Goal: Book appointment/travel/reservation

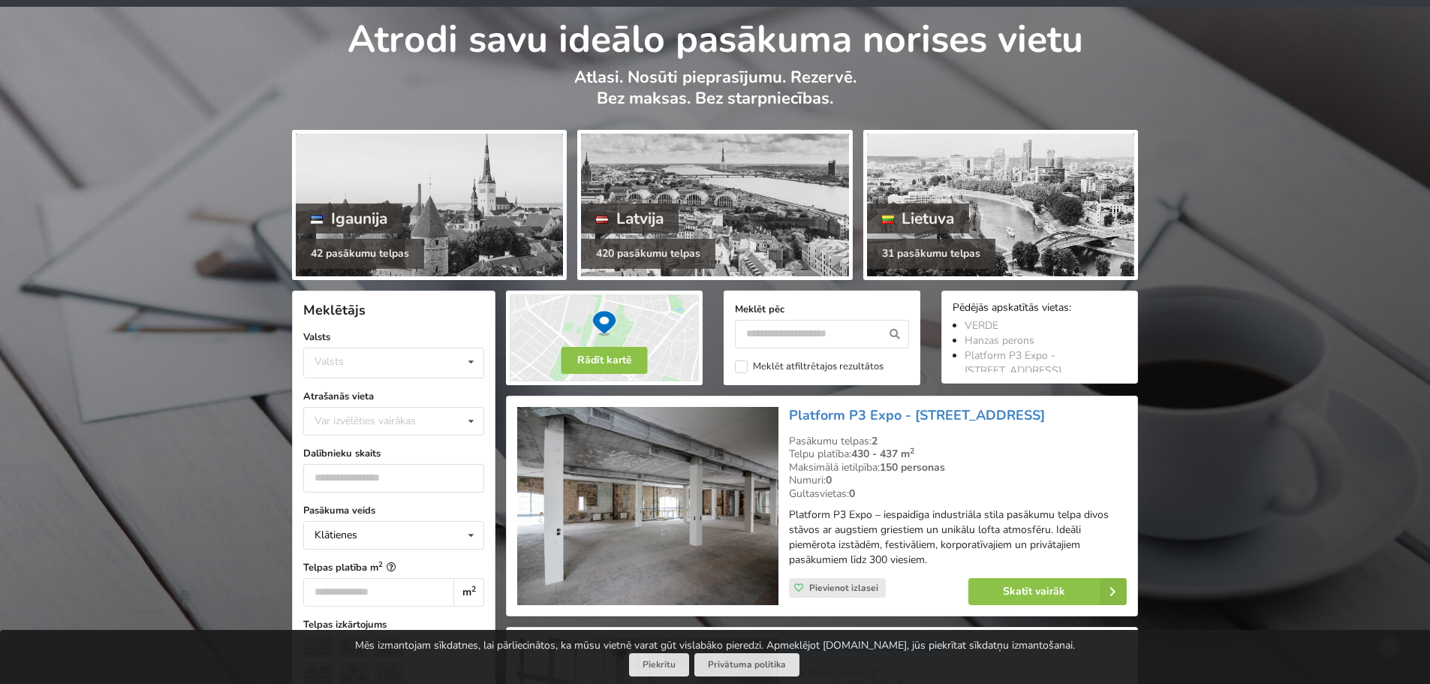
scroll to position [75, 0]
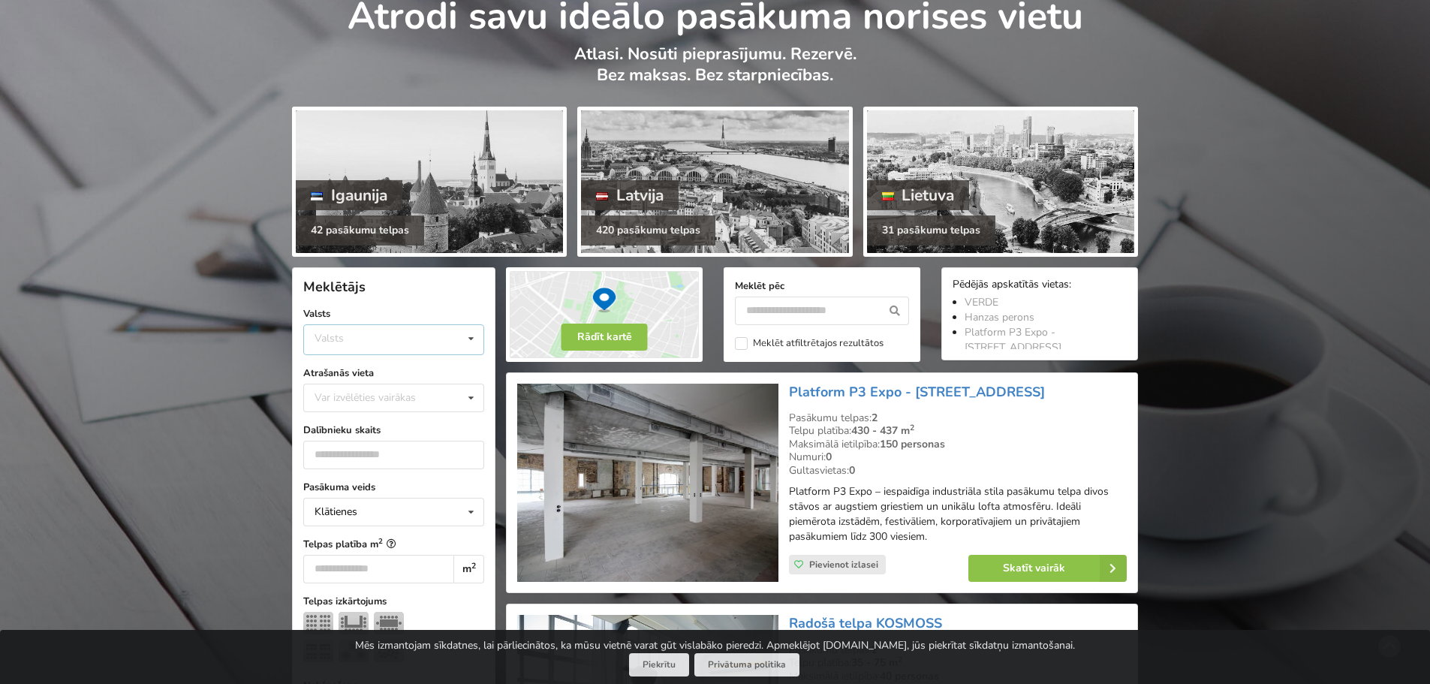
click at [366, 342] on div "Valsts Igaunija Latvija Lietuva" at bounding box center [393, 339] width 181 height 31
click at [352, 395] on div "Latvija" at bounding box center [393, 396] width 179 height 28
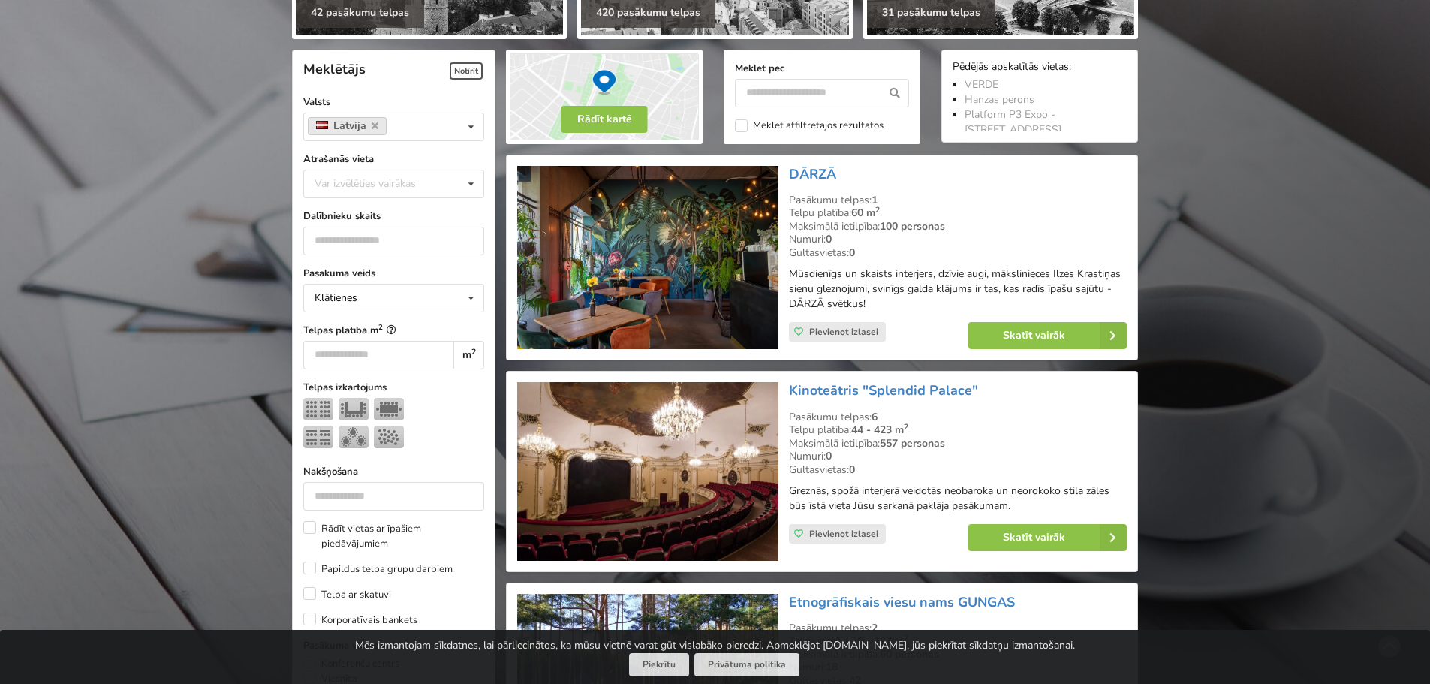
scroll to position [337, 0]
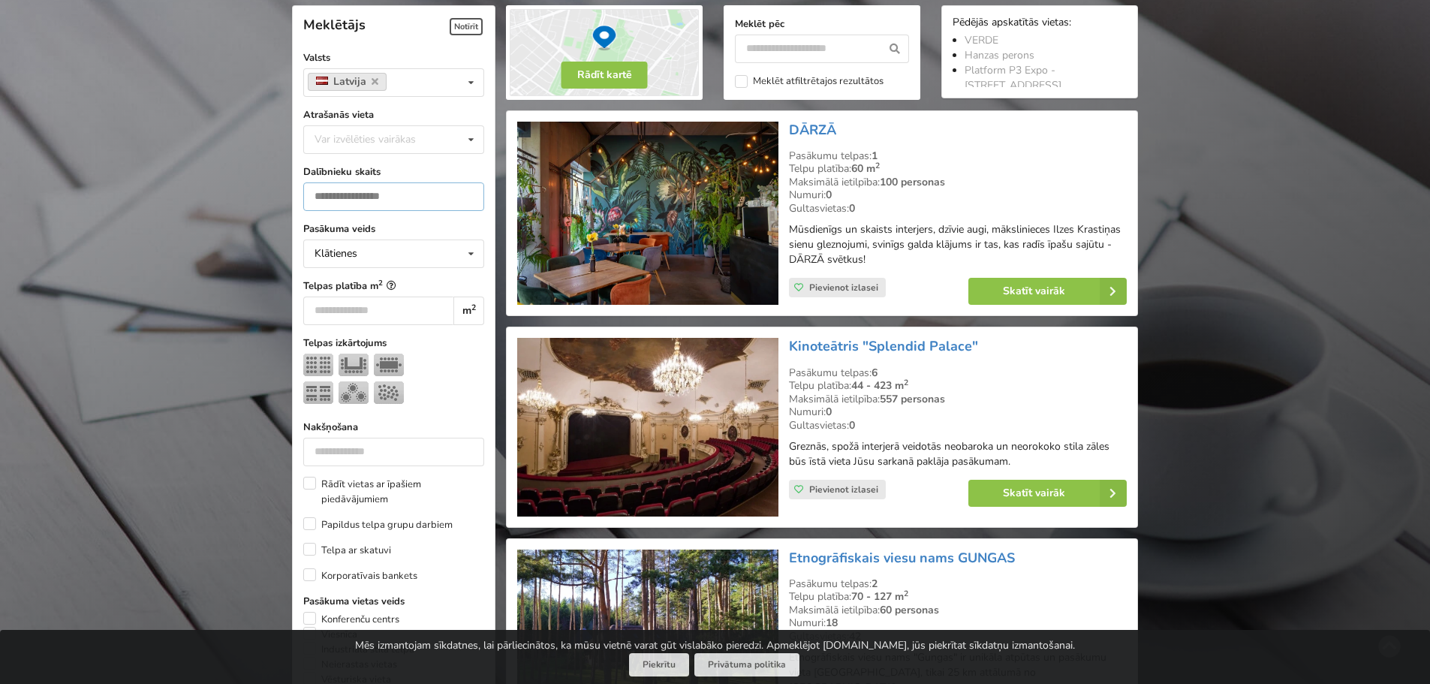
click at [399, 198] on input "number" at bounding box center [393, 196] width 181 height 29
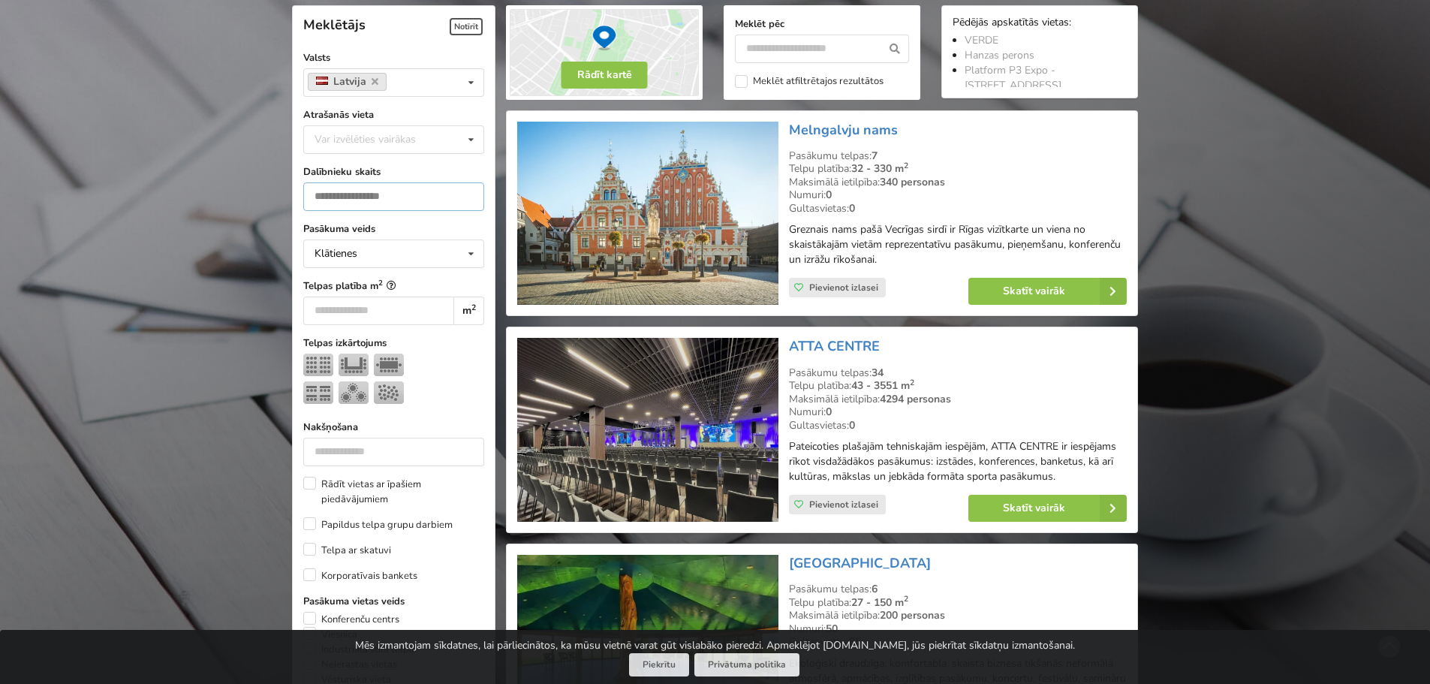
type input "**"
click at [425, 309] on input "number" at bounding box center [378, 311] width 150 height 29
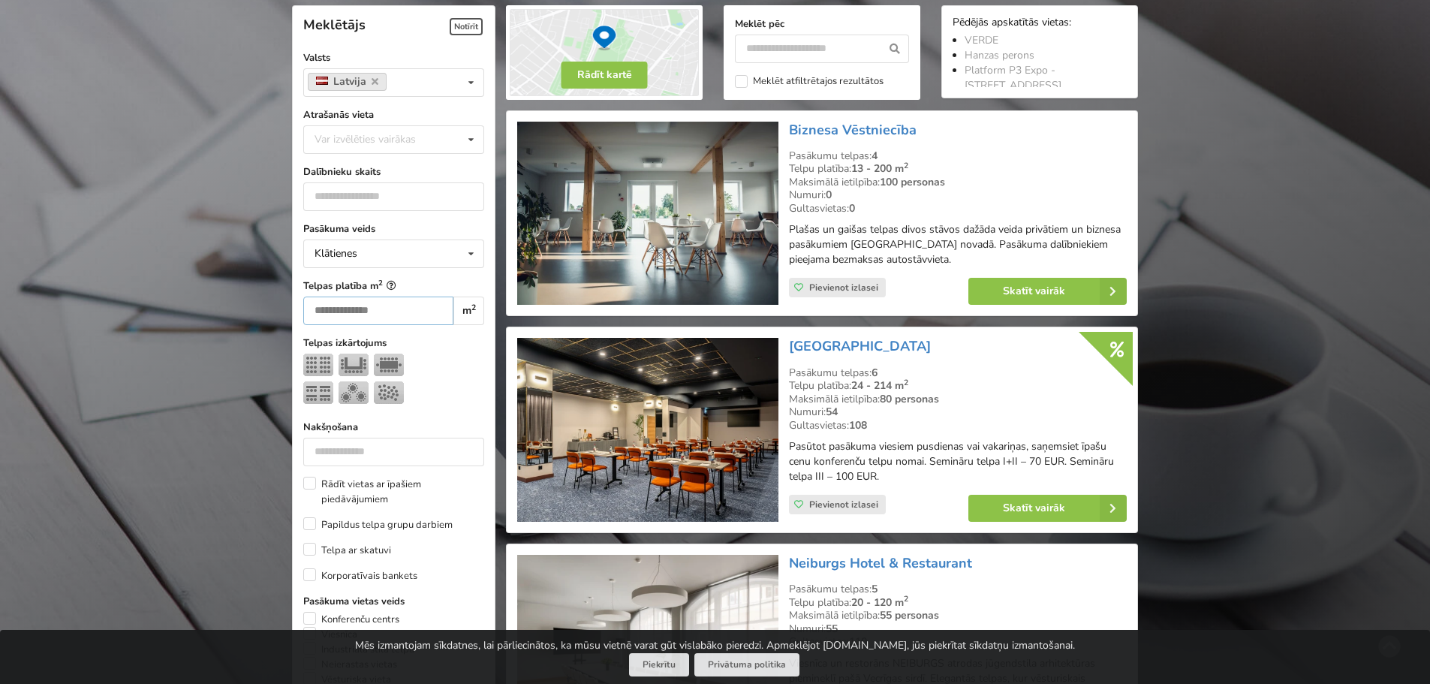
type input "***"
click at [312, 370] on img at bounding box center [318, 365] width 30 height 23
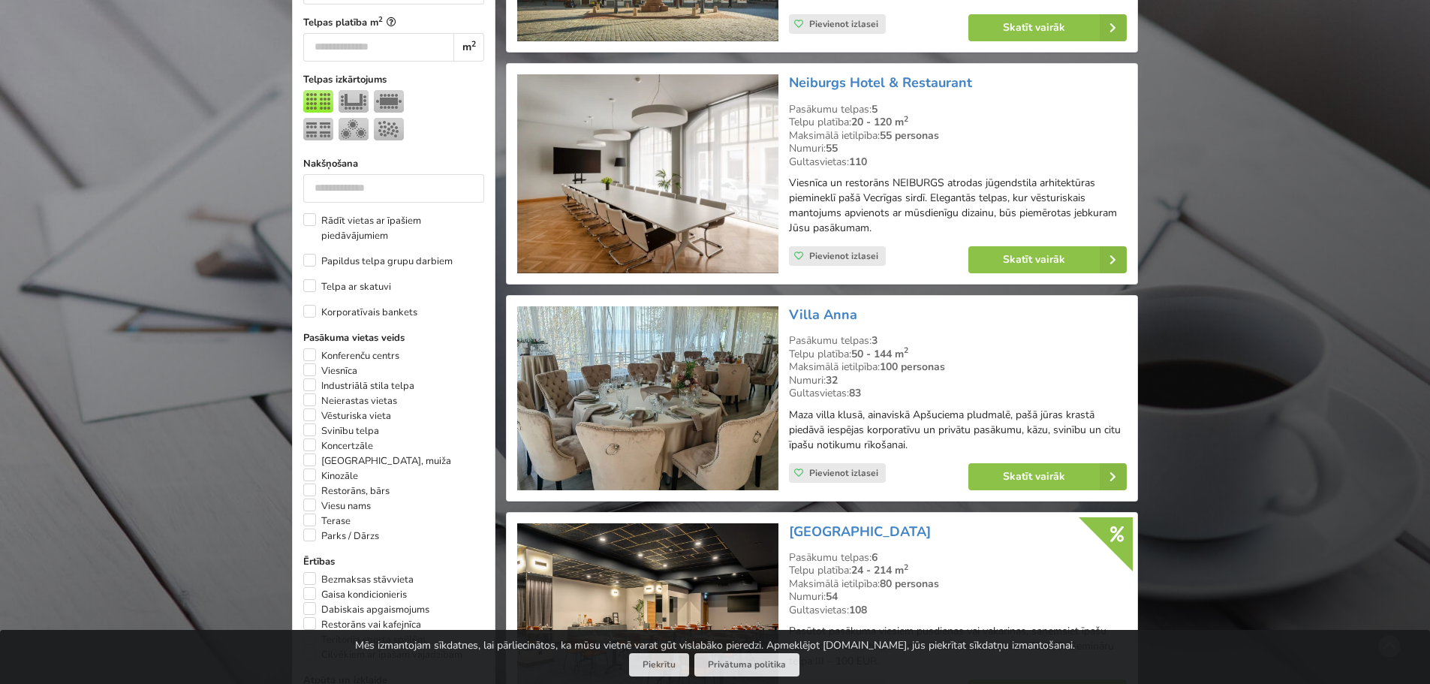
scroll to position [150, 0]
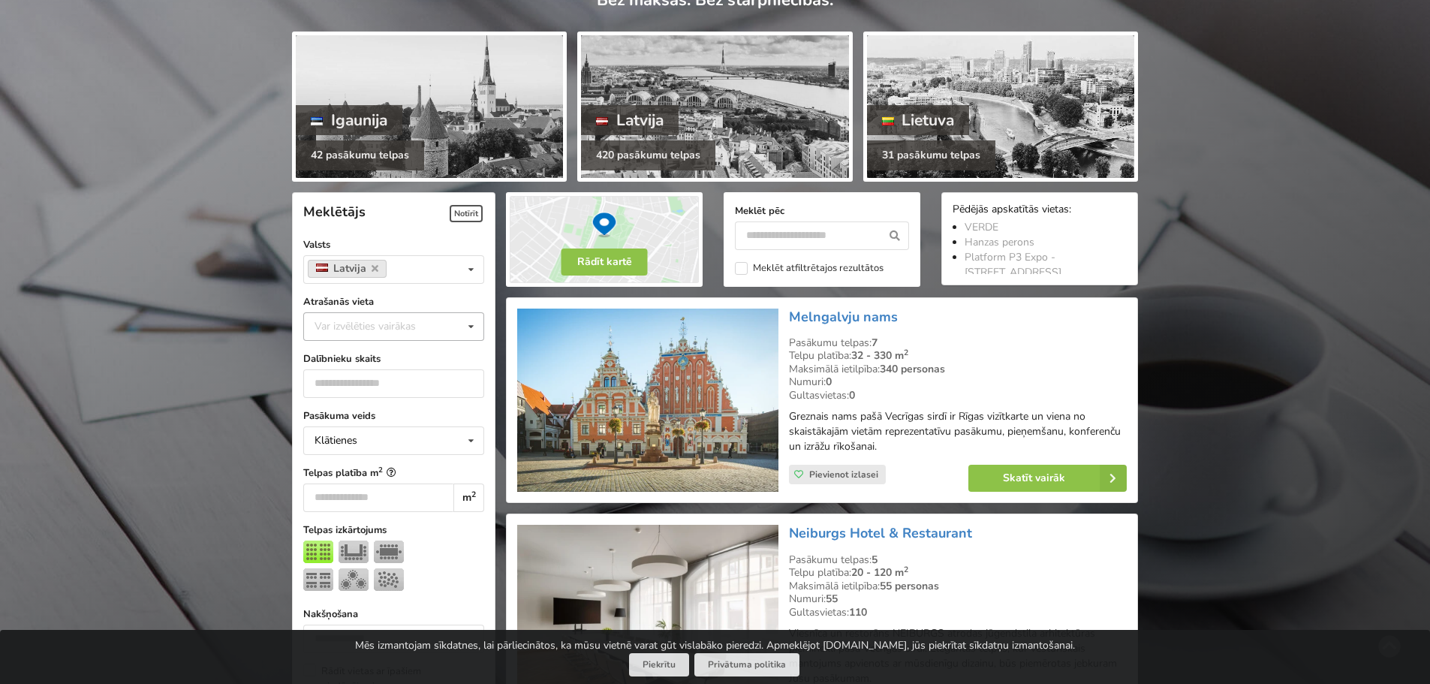
click at [478, 331] on icon at bounding box center [471, 327] width 22 height 28
click at [350, 518] on div "Vecrīga" at bounding box center [393, 521] width 179 height 28
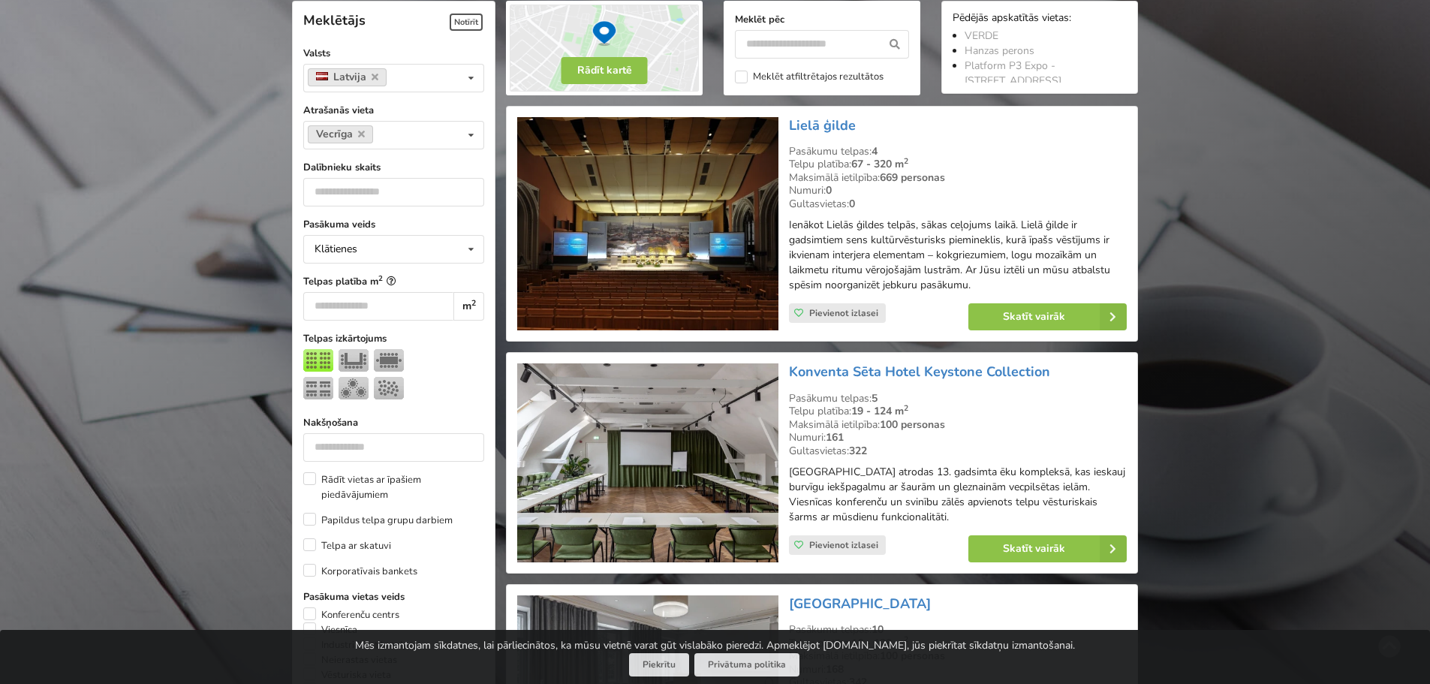
scroll to position [412, 0]
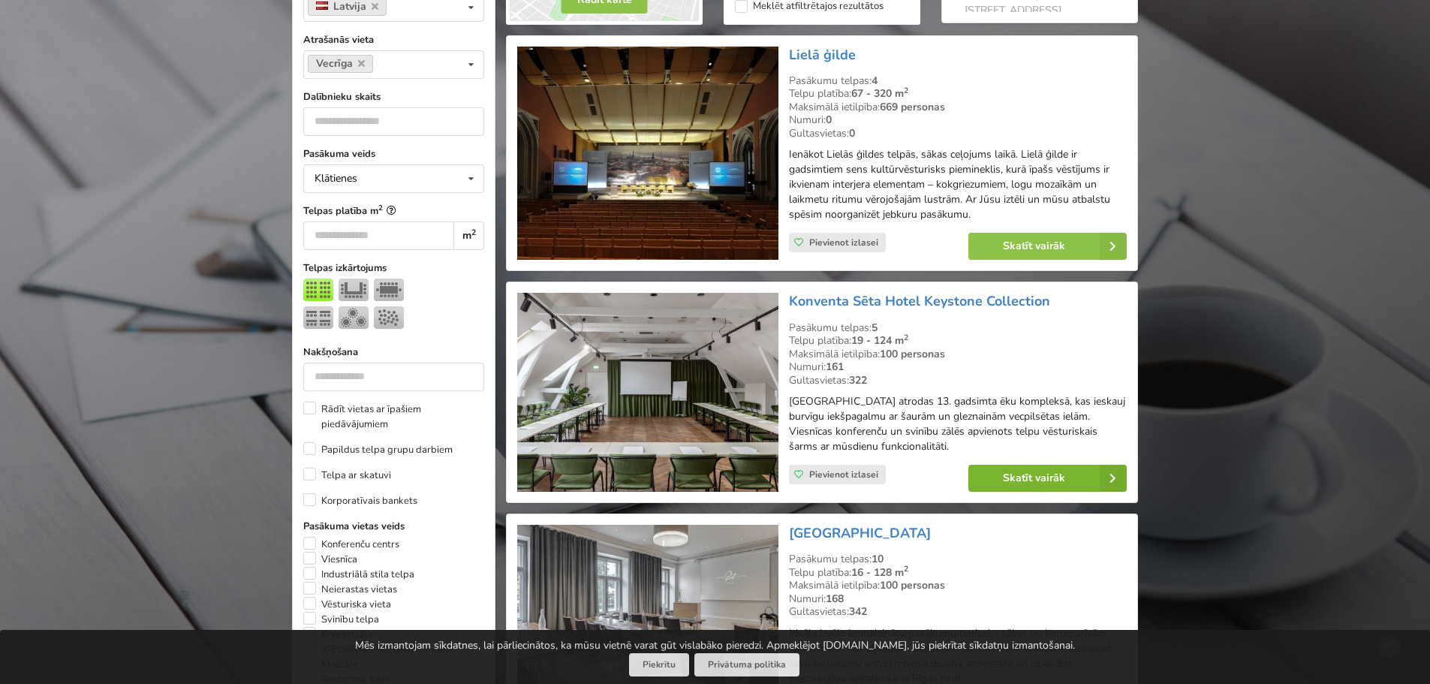
click at [1029, 485] on link "Skatīt vairāk" at bounding box center [1048, 478] width 158 height 27
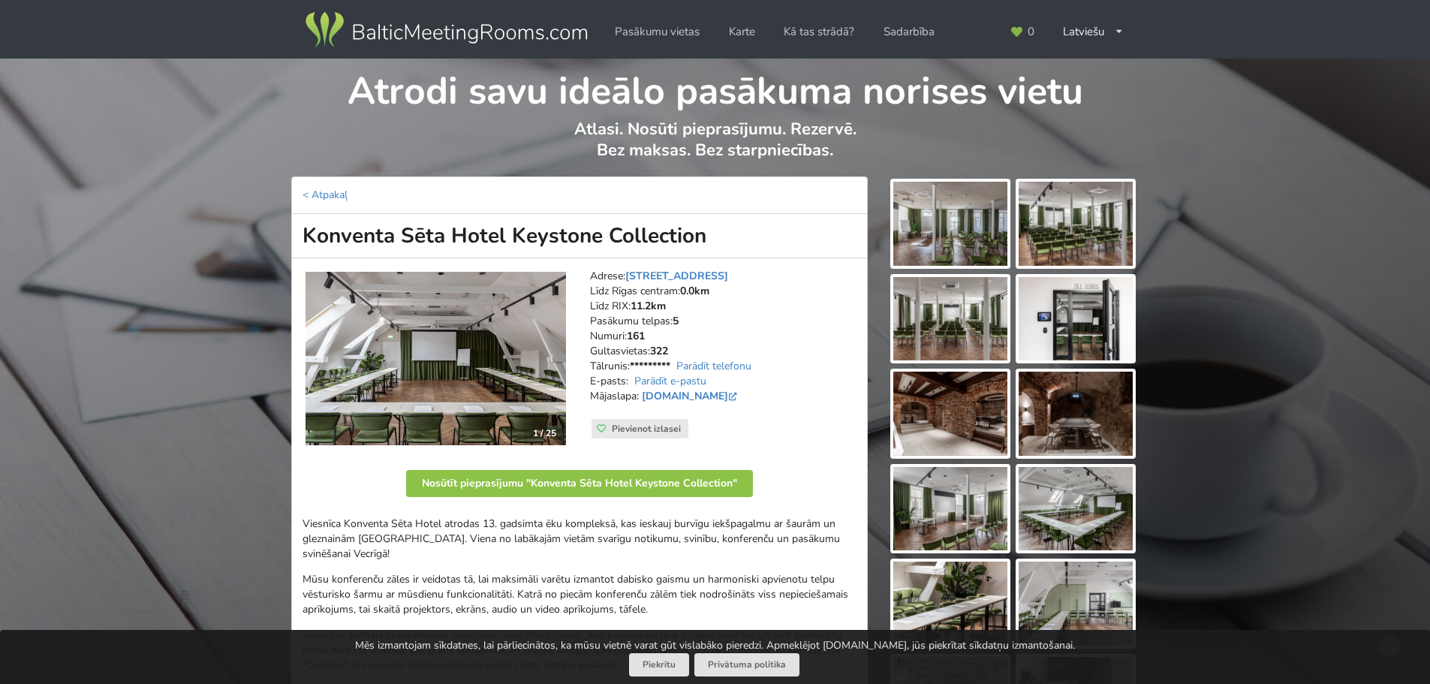
click at [929, 240] on img at bounding box center [950, 224] width 114 height 84
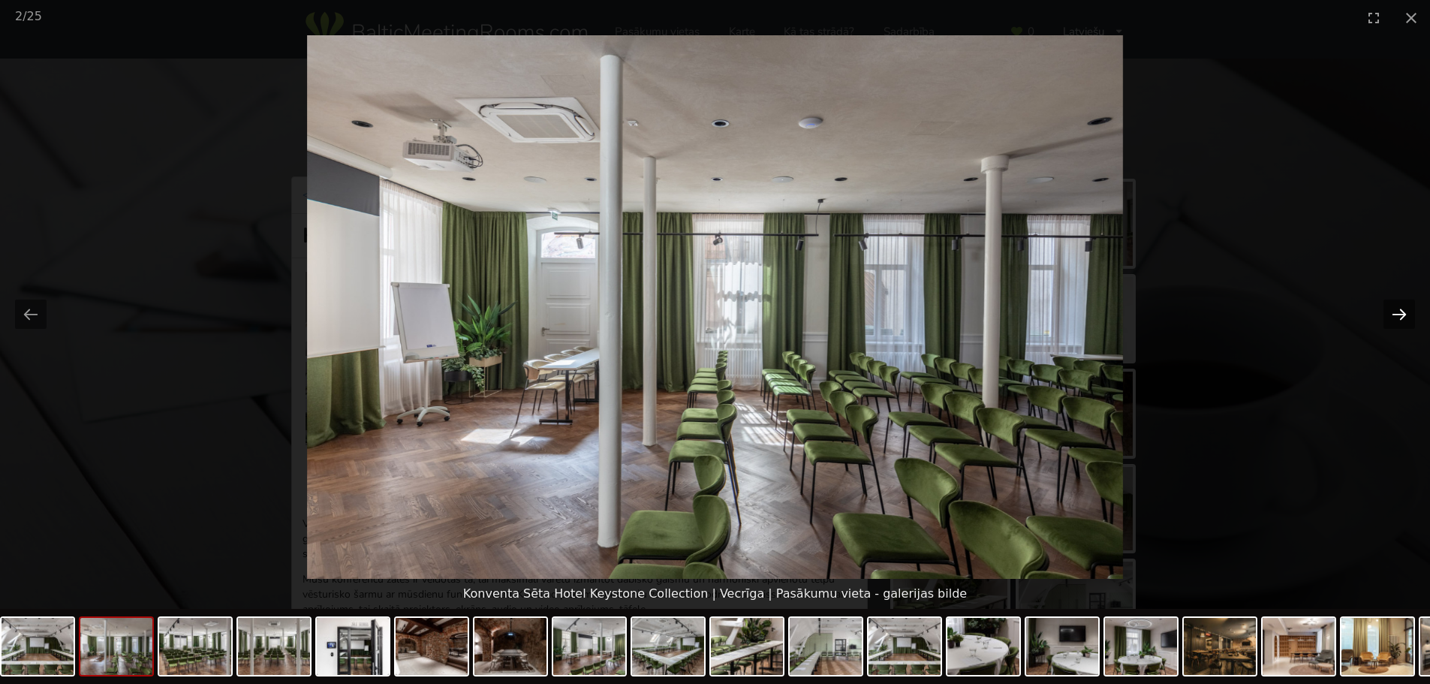
click at [1393, 310] on button "Next slide" at bounding box center [1400, 314] width 32 height 29
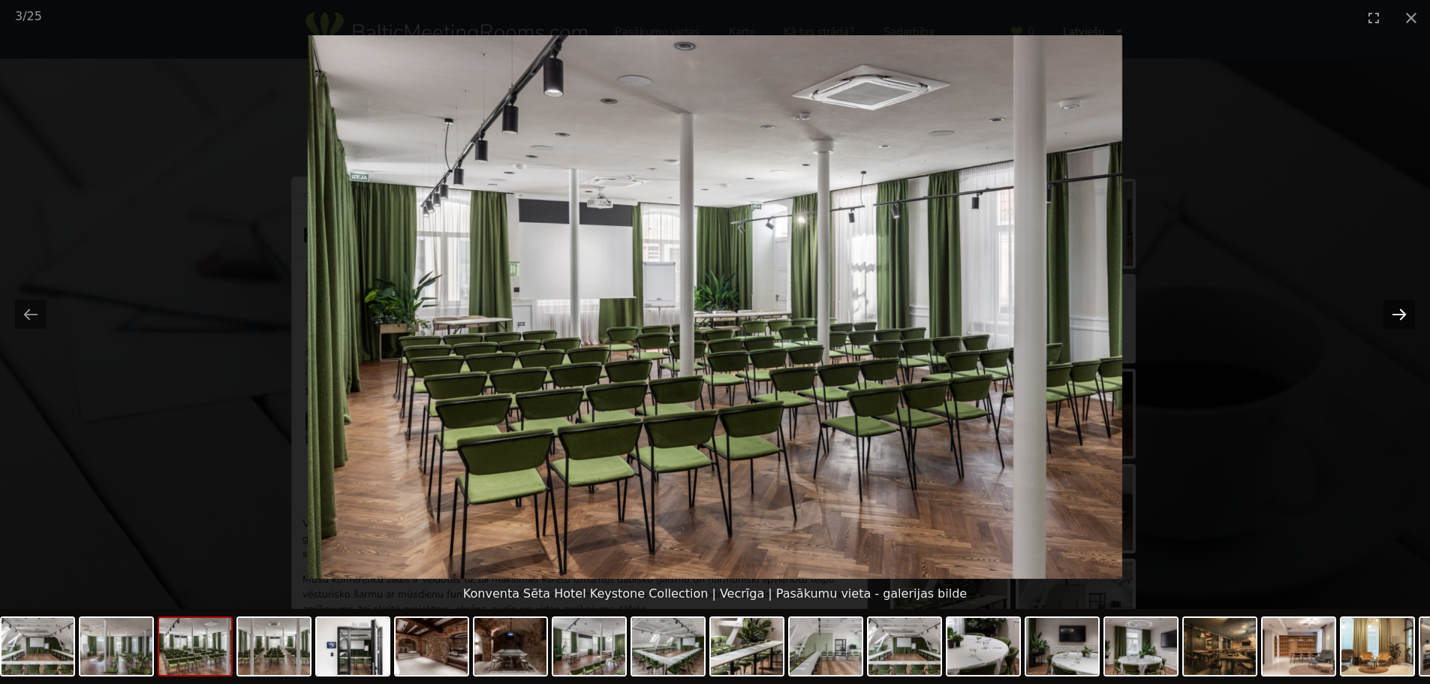
click at [1393, 310] on button "Next slide" at bounding box center [1400, 314] width 32 height 29
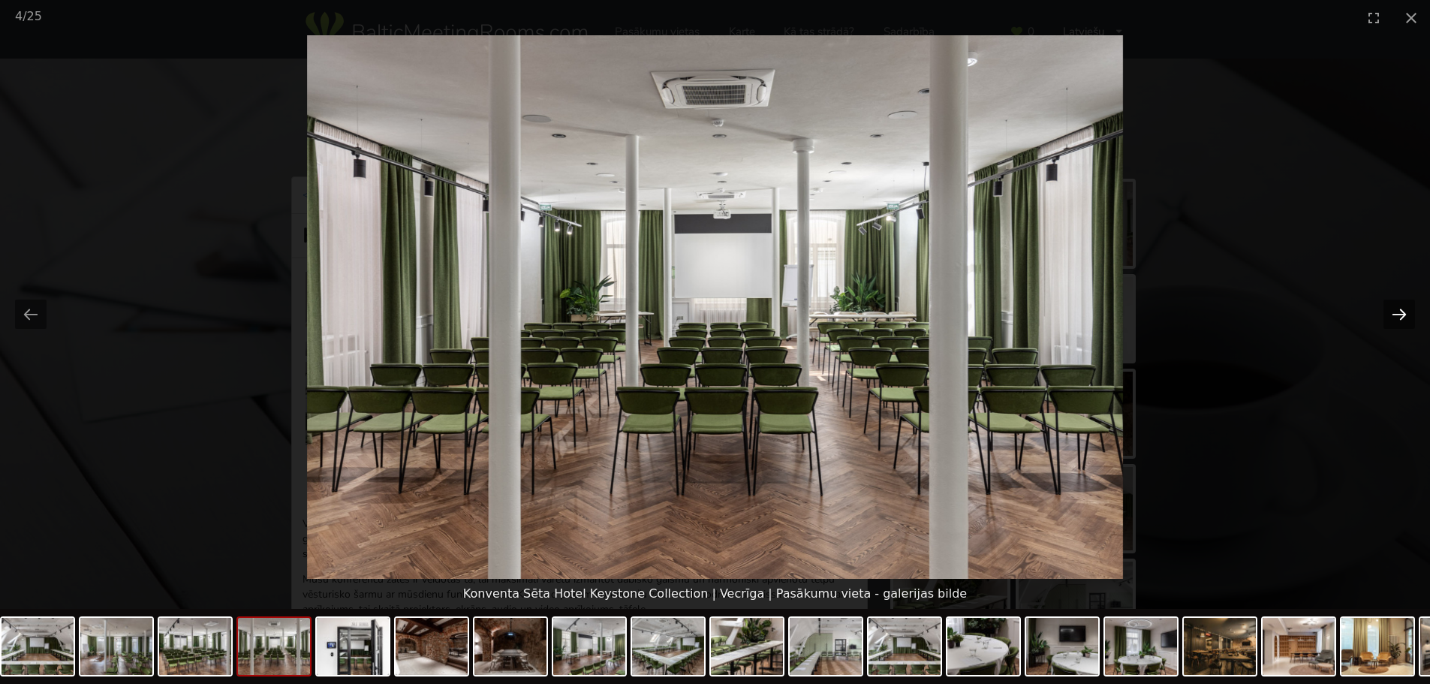
click at [1393, 310] on button "Next slide" at bounding box center [1400, 314] width 32 height 29
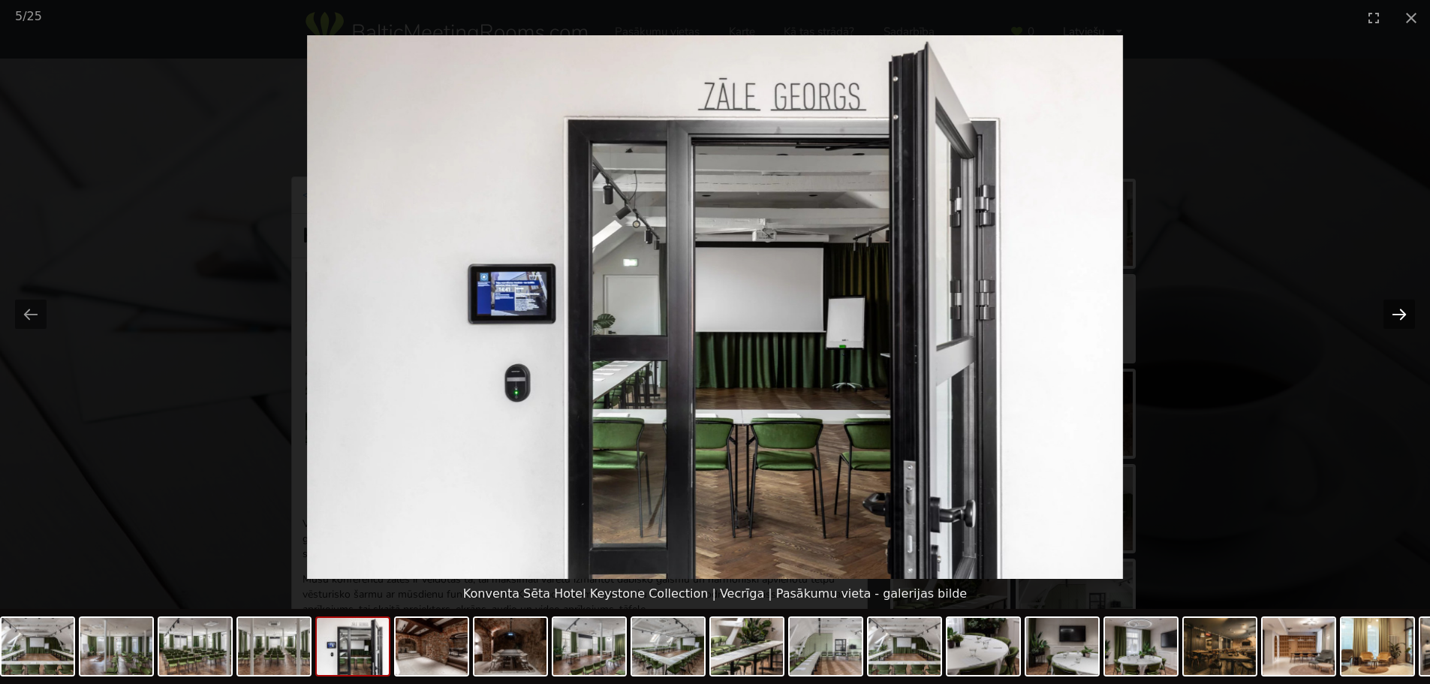
click at [1393, 310] on button "Next slide" at bounding box center [1400, 314] width 32 height 29
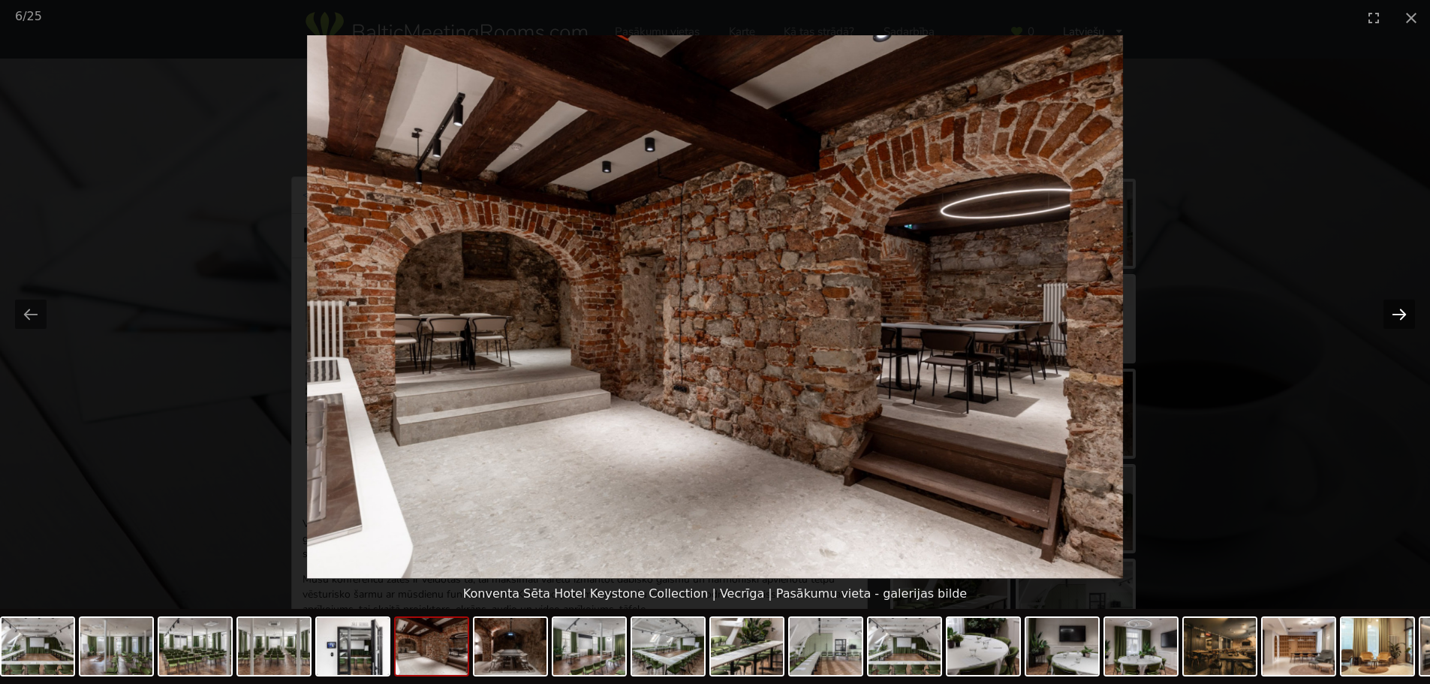
click at [1389, 311] on button "Next slide" at bounding box center [1400, 314] width 32 height 29
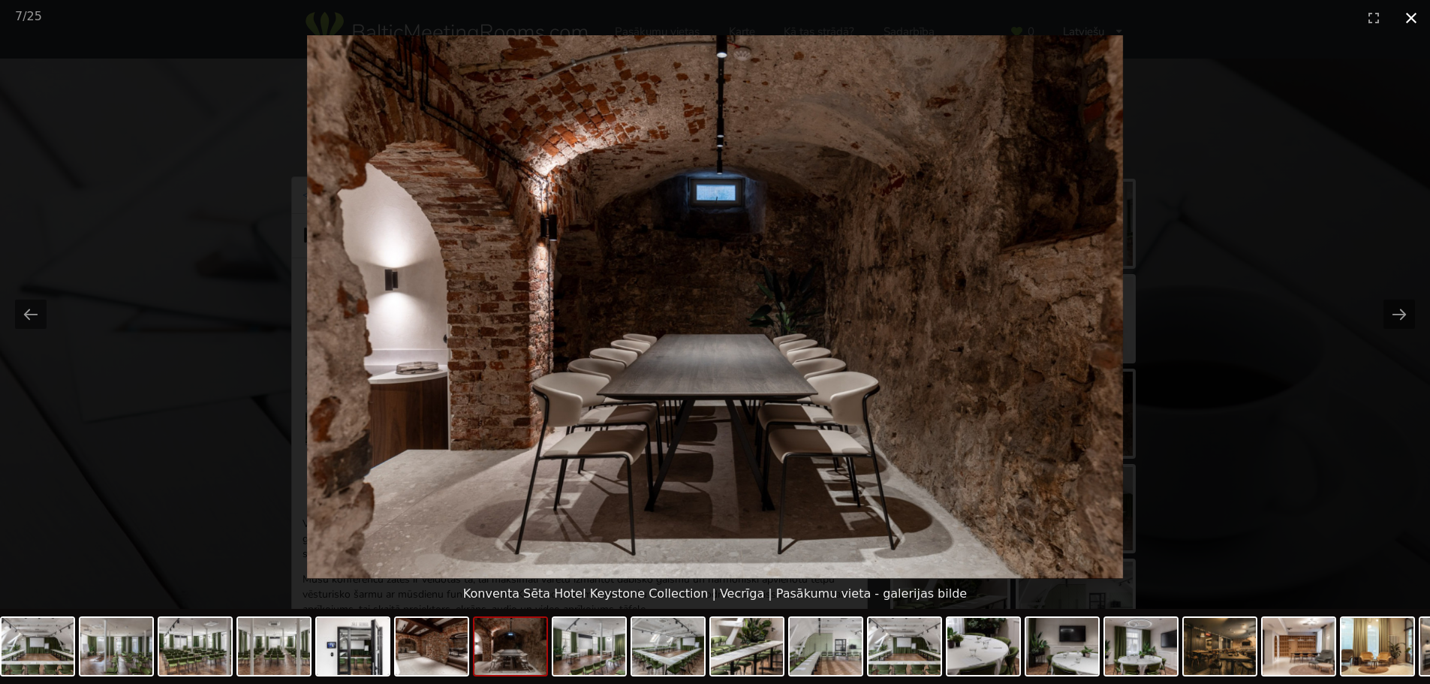
click at [1411, 23] on button "Close gallery" at bounding box center [1412, 17] width 38 height 35
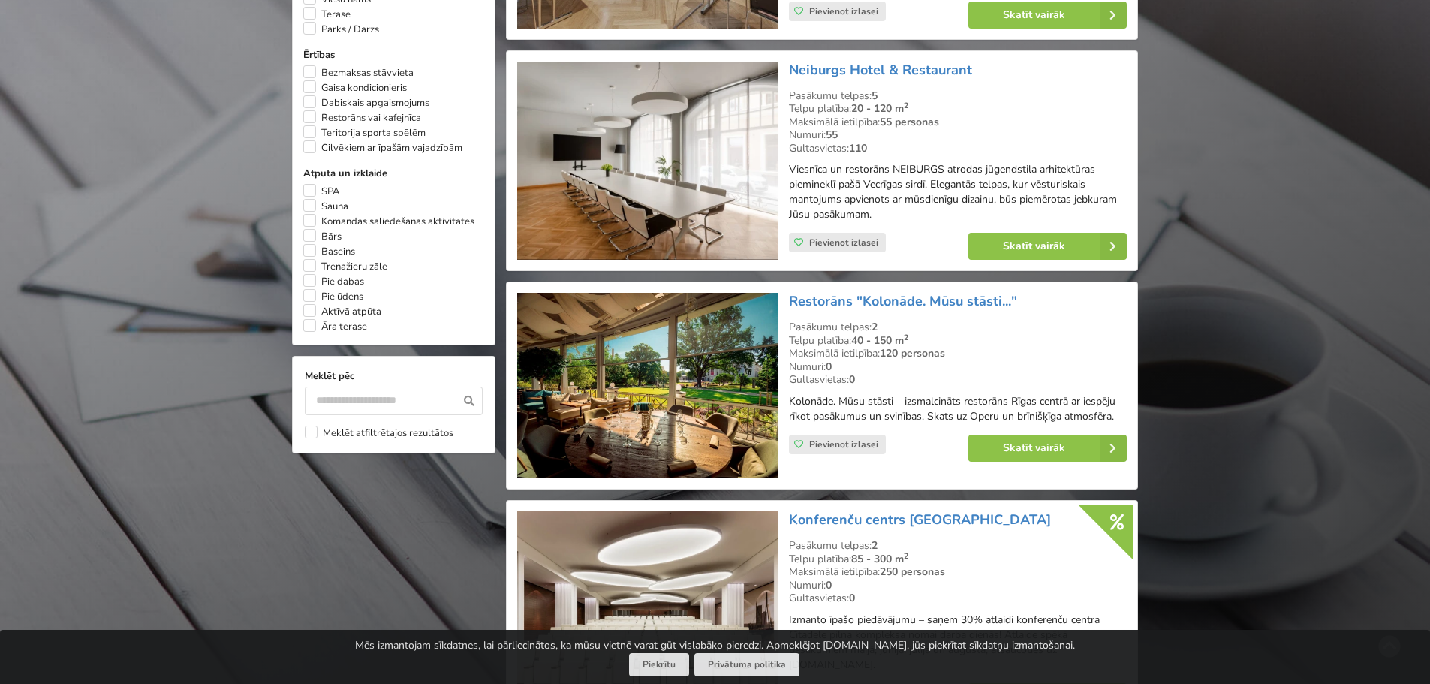
scroll to position [1163, 0]
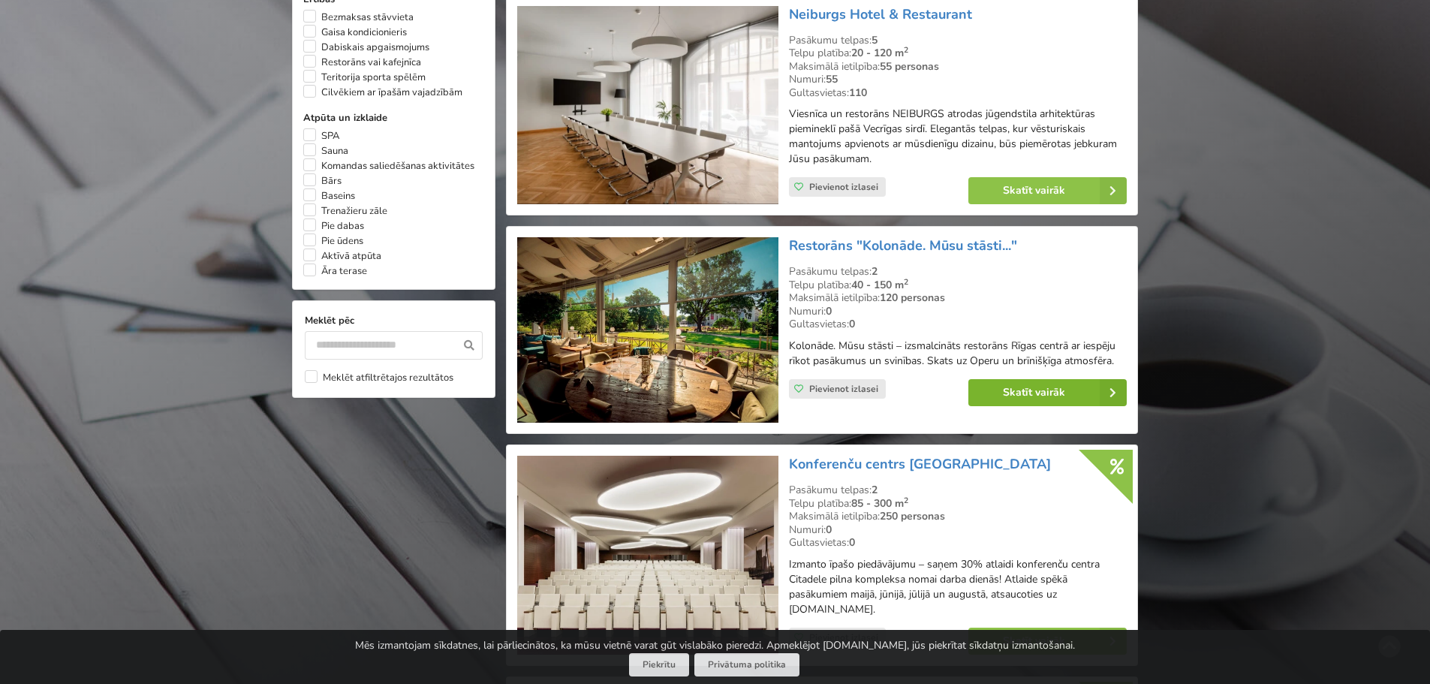
click at [1011, 387] on link "Skatīt vairāk" at bounding box center [1048, 392] width 158 height 27
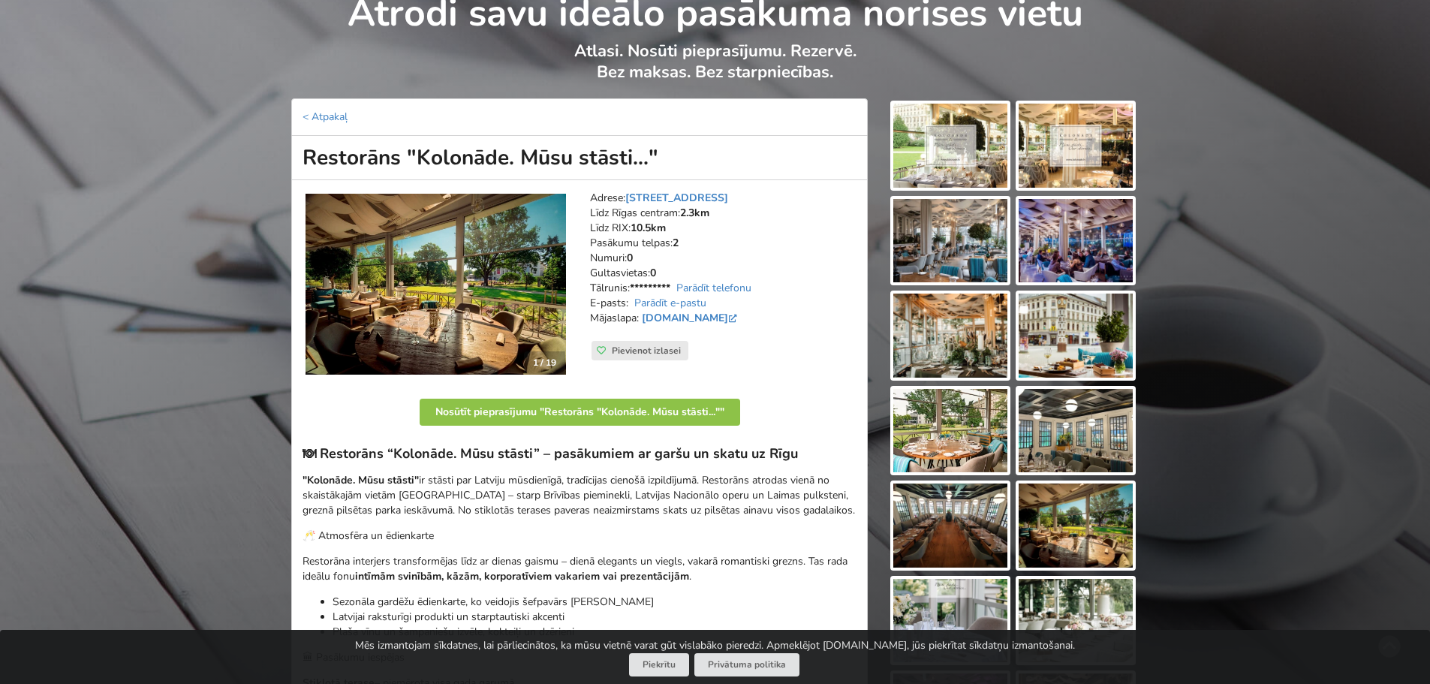
scroll to position [75, 0]
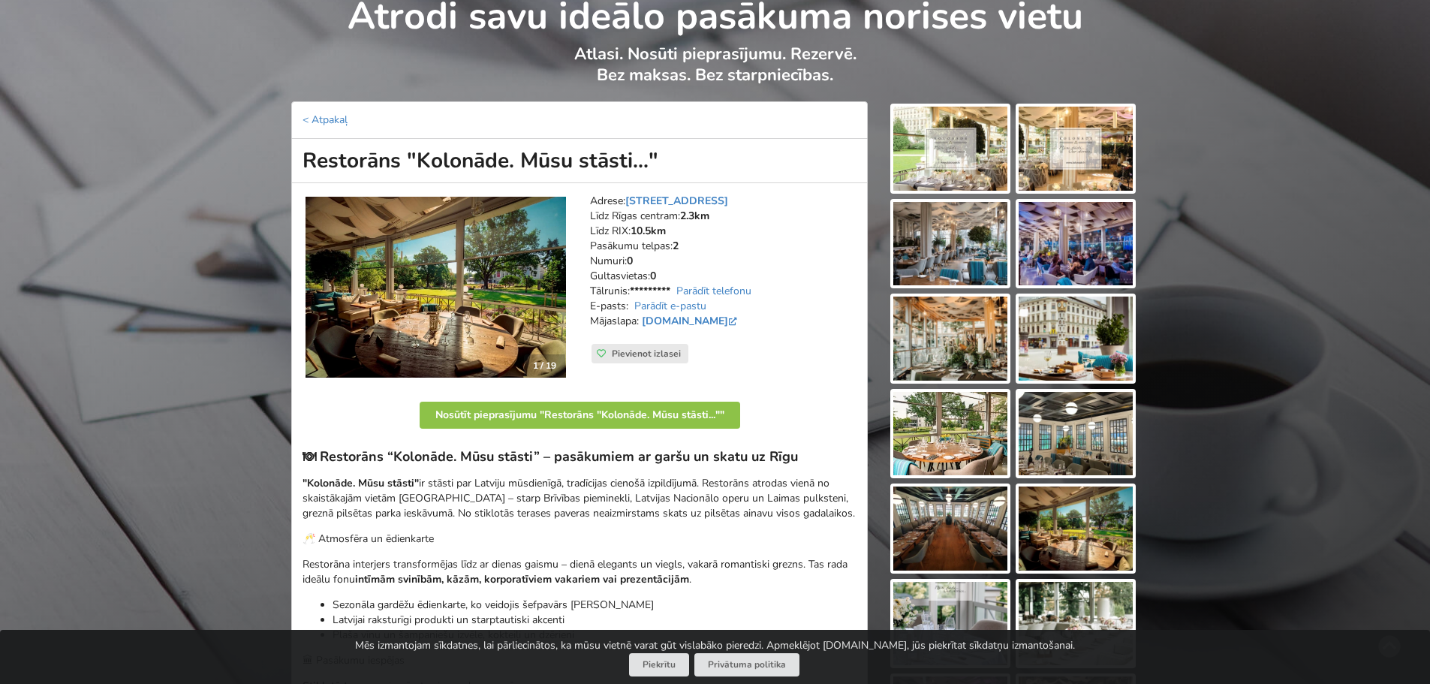
click at [933, 145] on img at bounding box center [950, 149] width 114 height 84
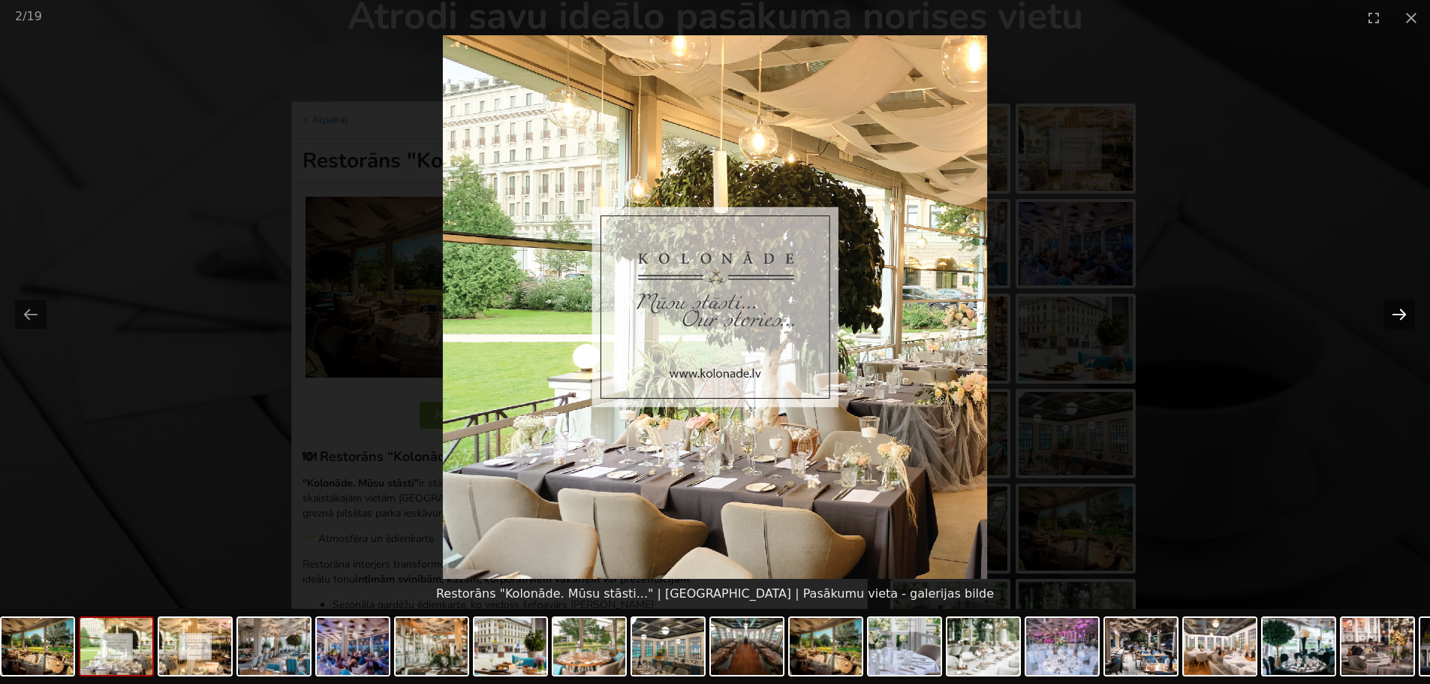
click at [1394, 318] on button "Next slide" at bounding box center [1400, 314] width 32 height 29
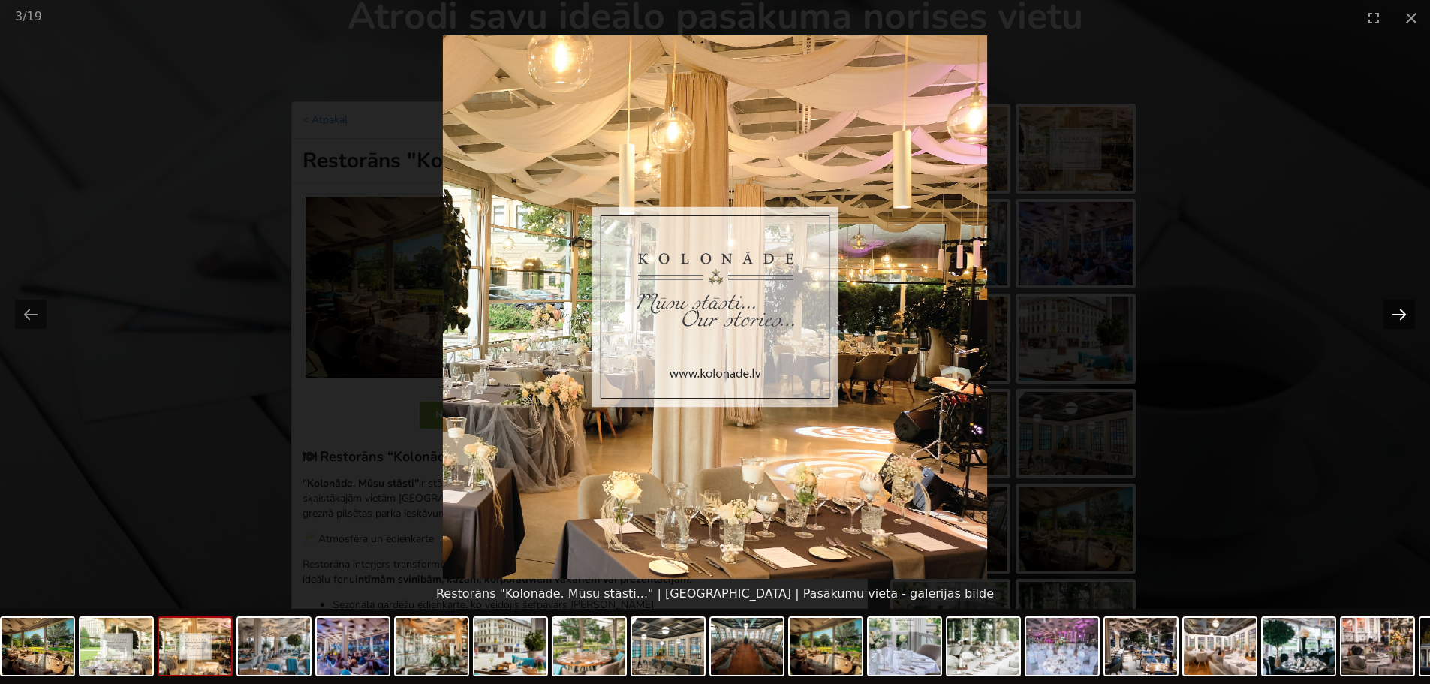
click at [1394, 318] on button "Next slide" at bounding box center [1400, 314] width 32 height 29
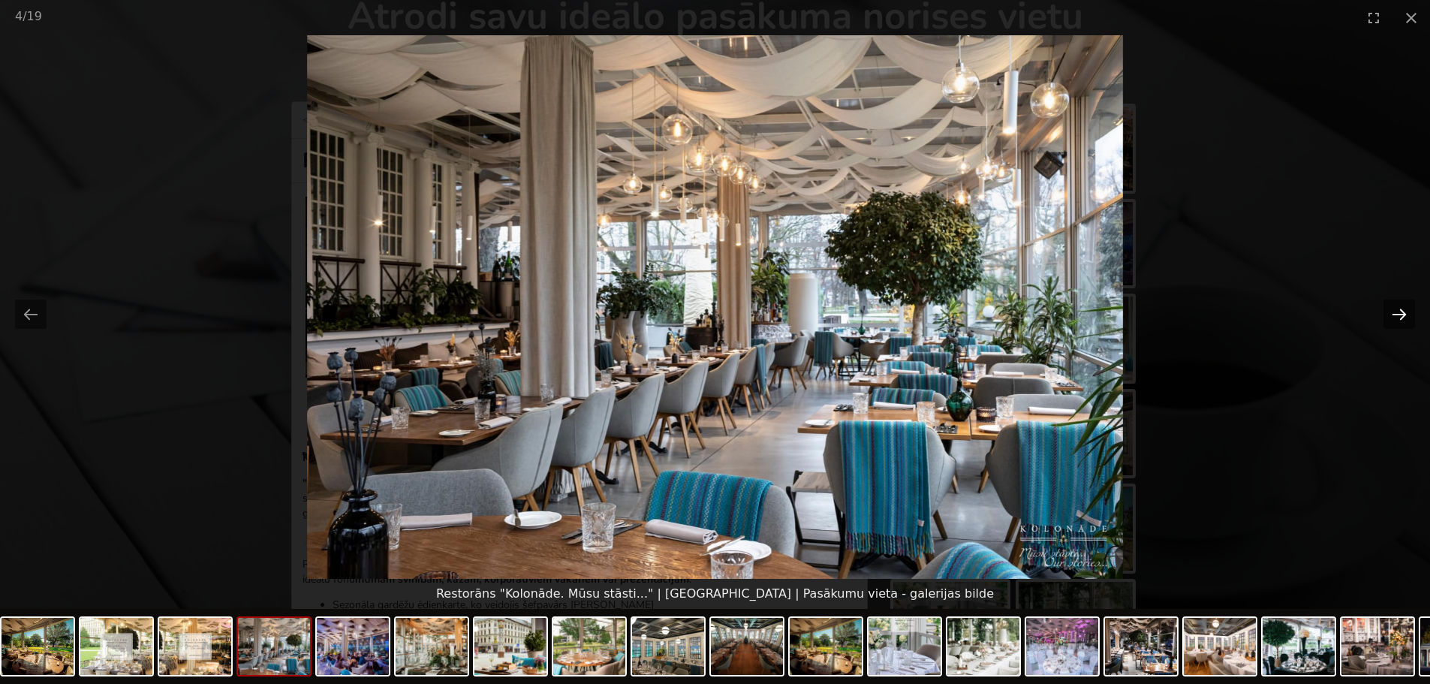
click at [1394, 318] on button "Next slide" at bounding box center [1400, 314] width 32 height 29
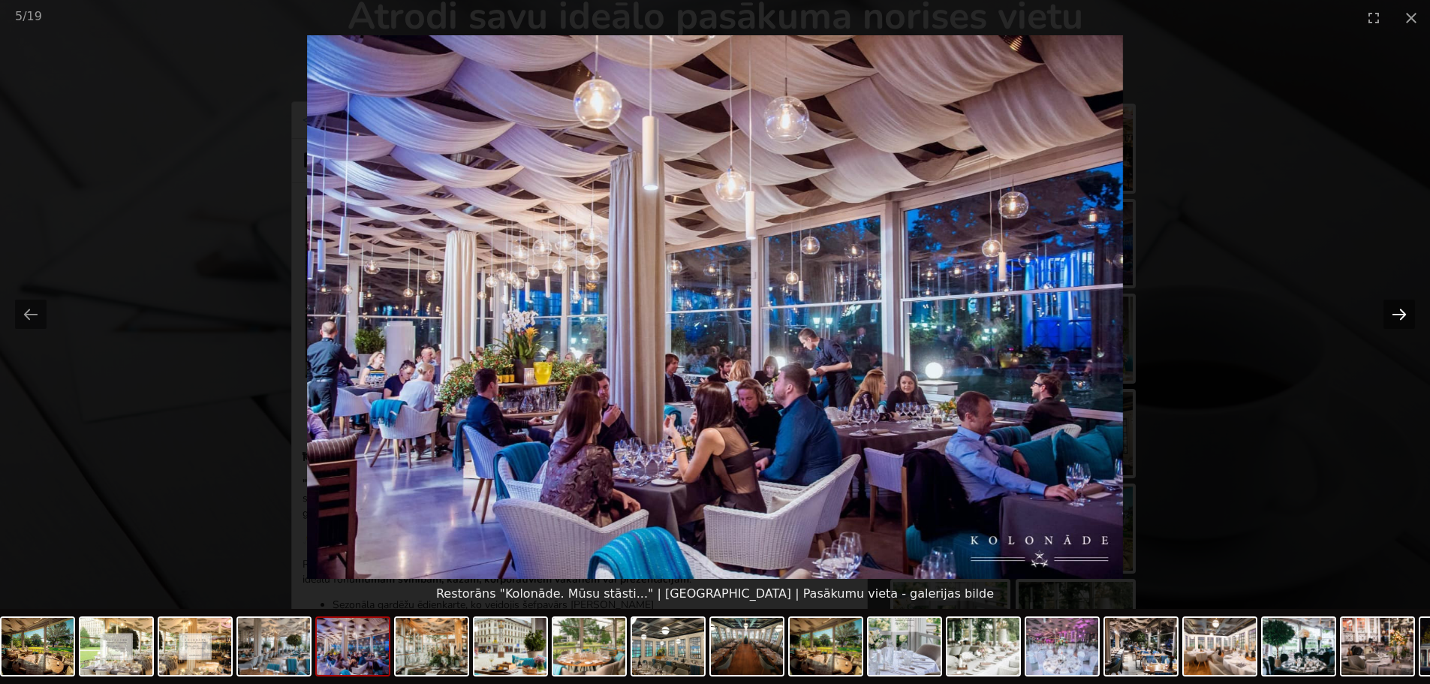
click at [1394, 318] on button "Next slide" at bounding box center [1400, 314] width 32 height 29
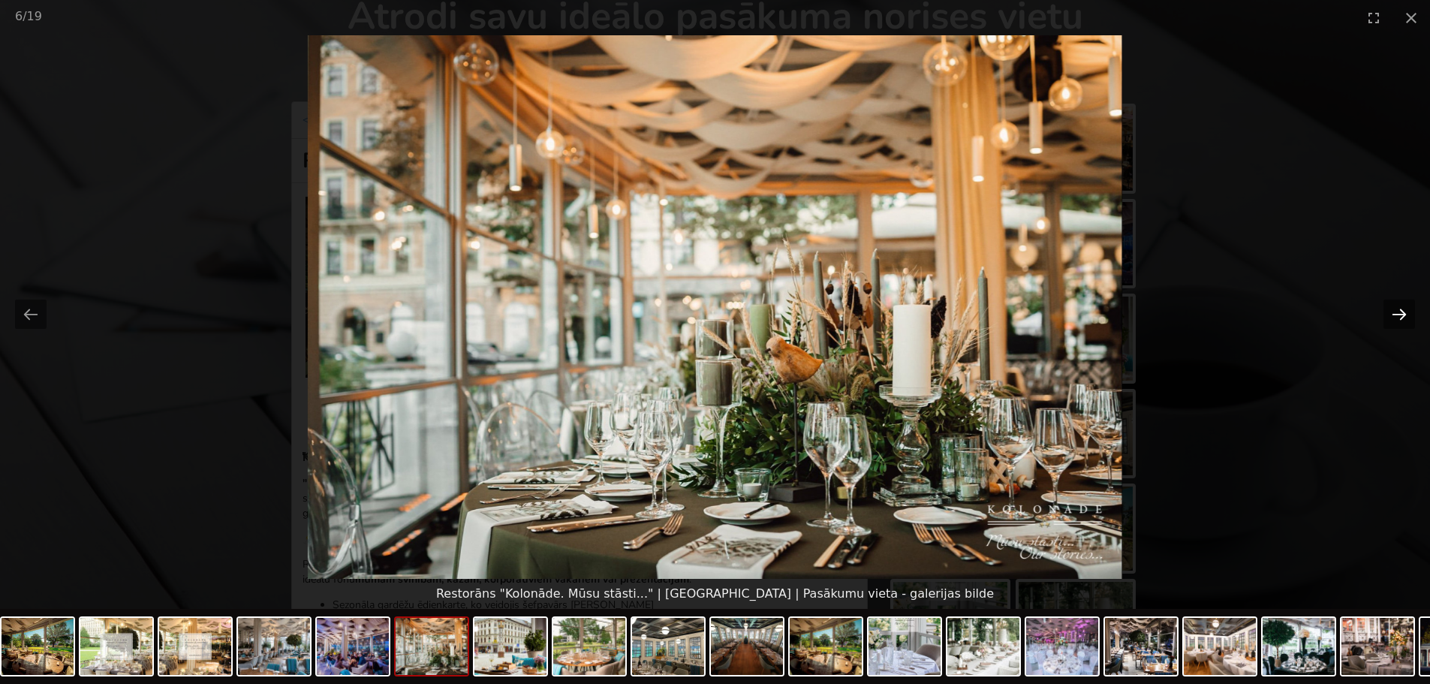
click at [1394, 318] on button "Next slide" at bounding box center [1400, 314] width 32 height 29
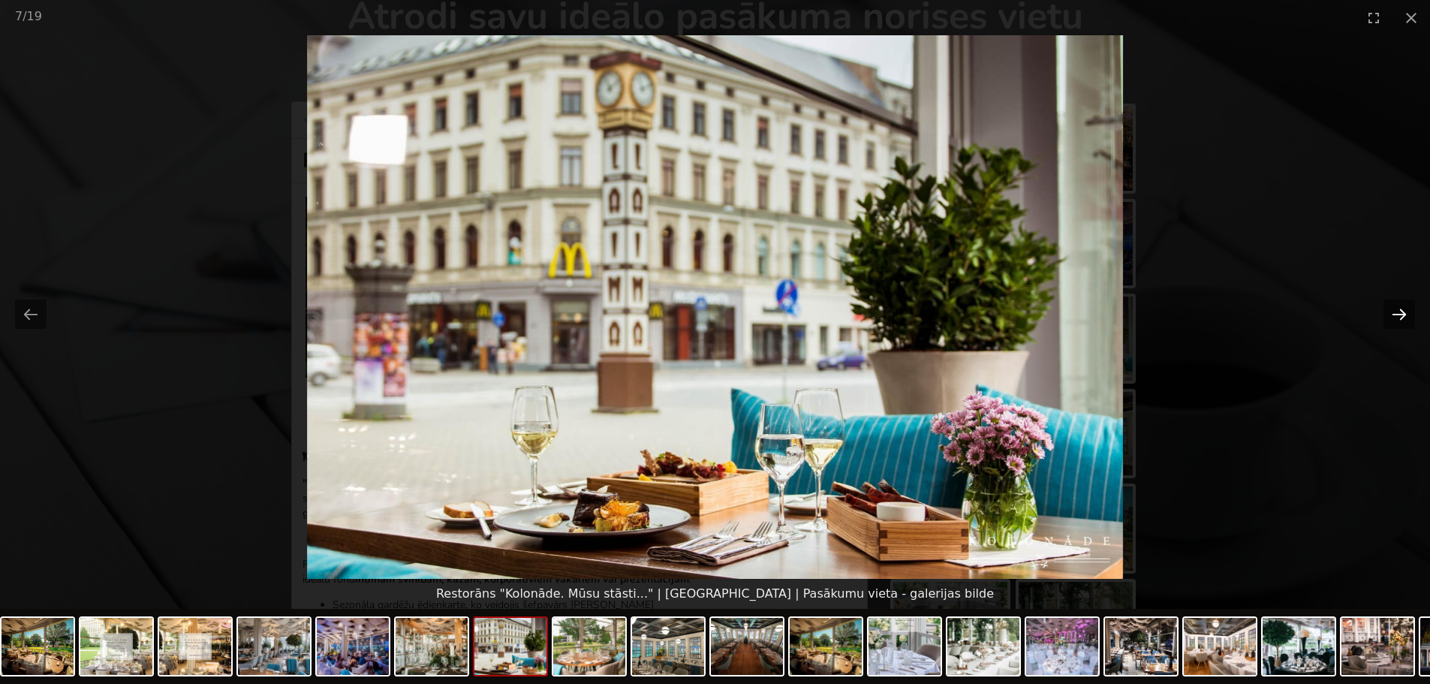
click at [1394, 318] on button "Next slide" at bounding box center [1400, 314] width 32 height 29
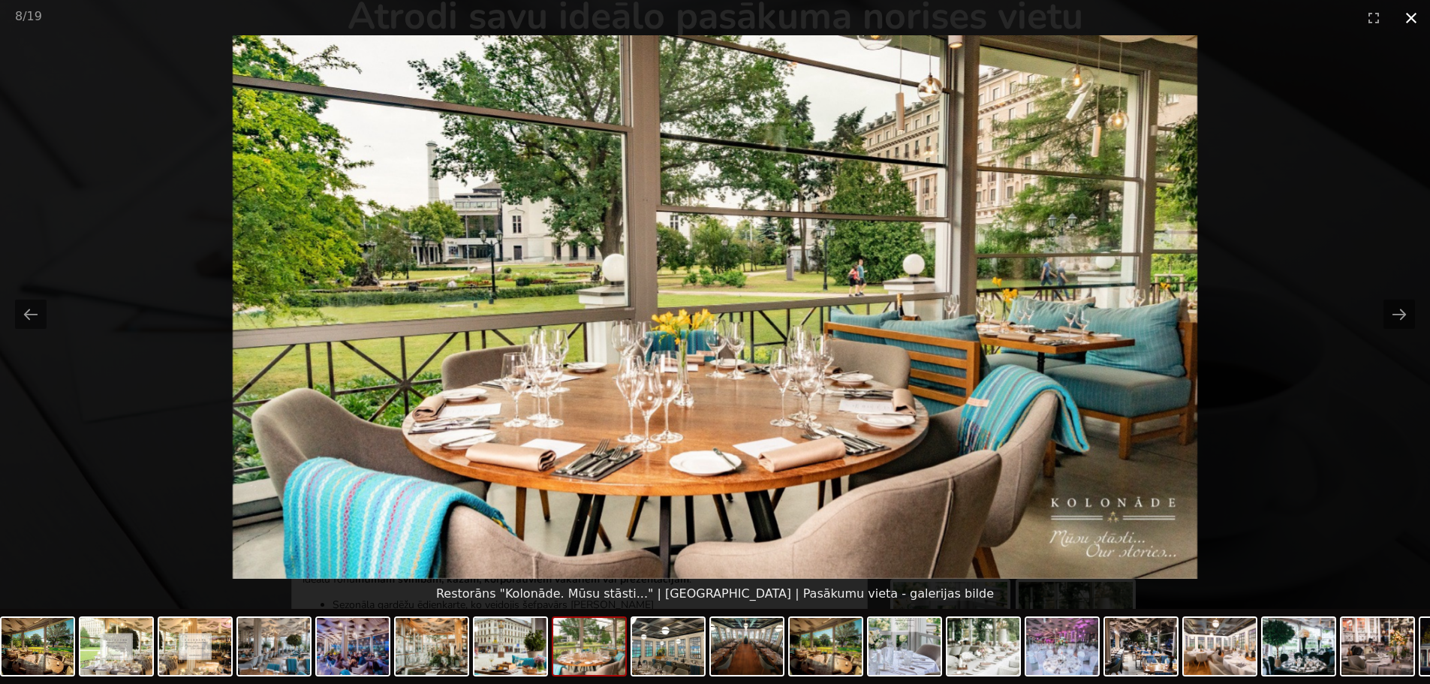
click at [1408, 17] on button "Close gallery" at bounding box center [1412, 17] width 38 height 35
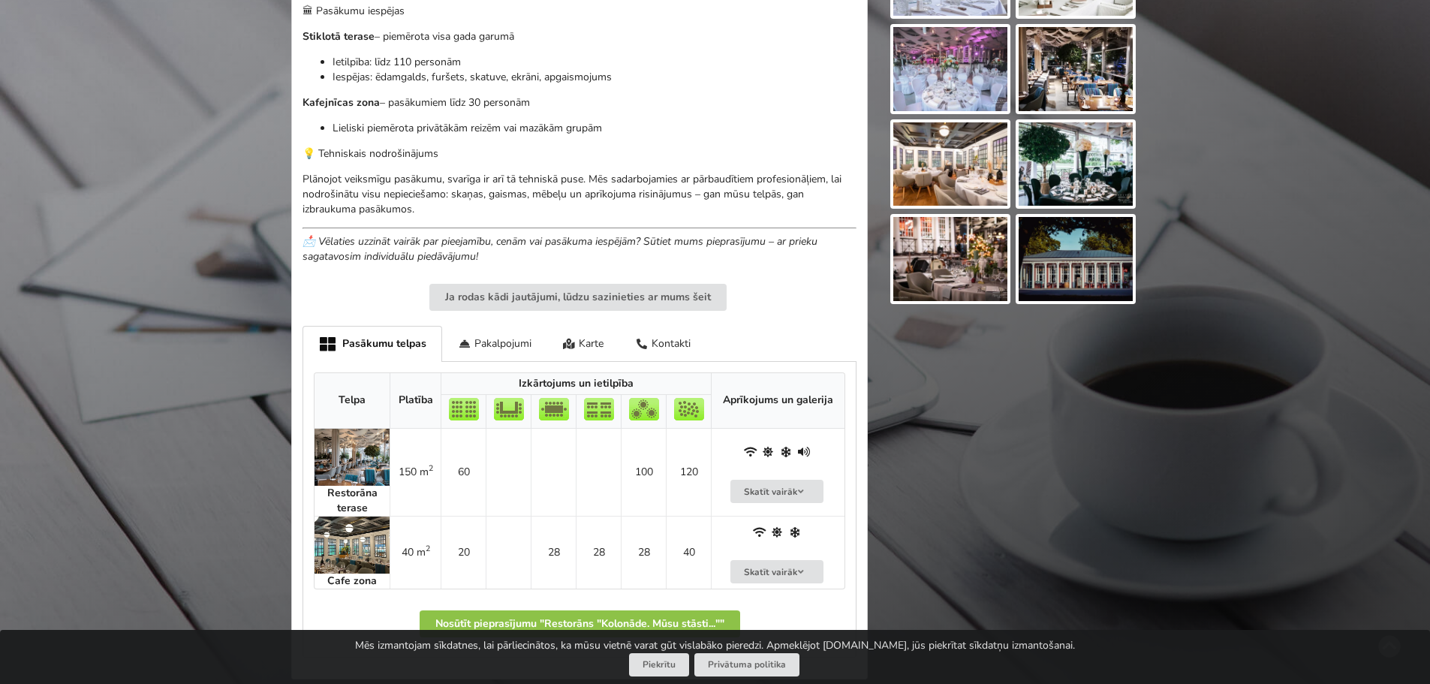
scroll to position [751, 0]
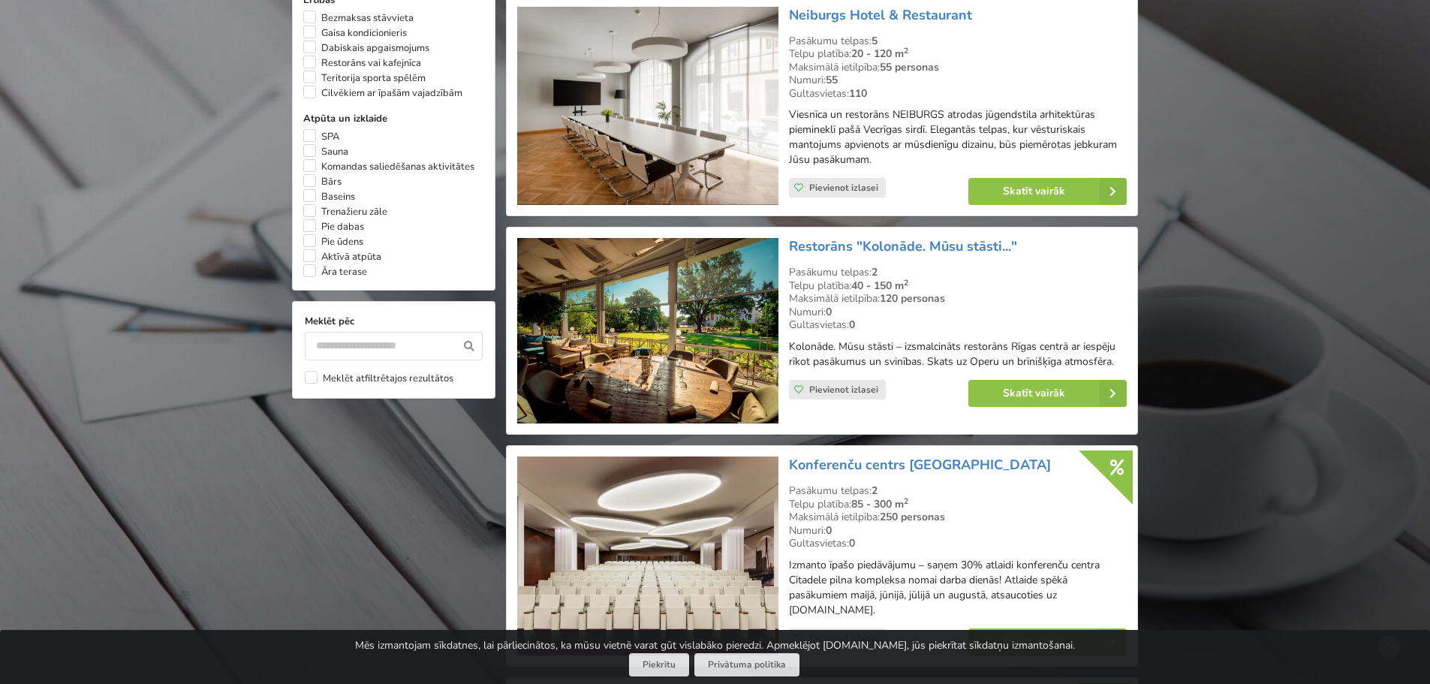
scroll to position [1312, 0]
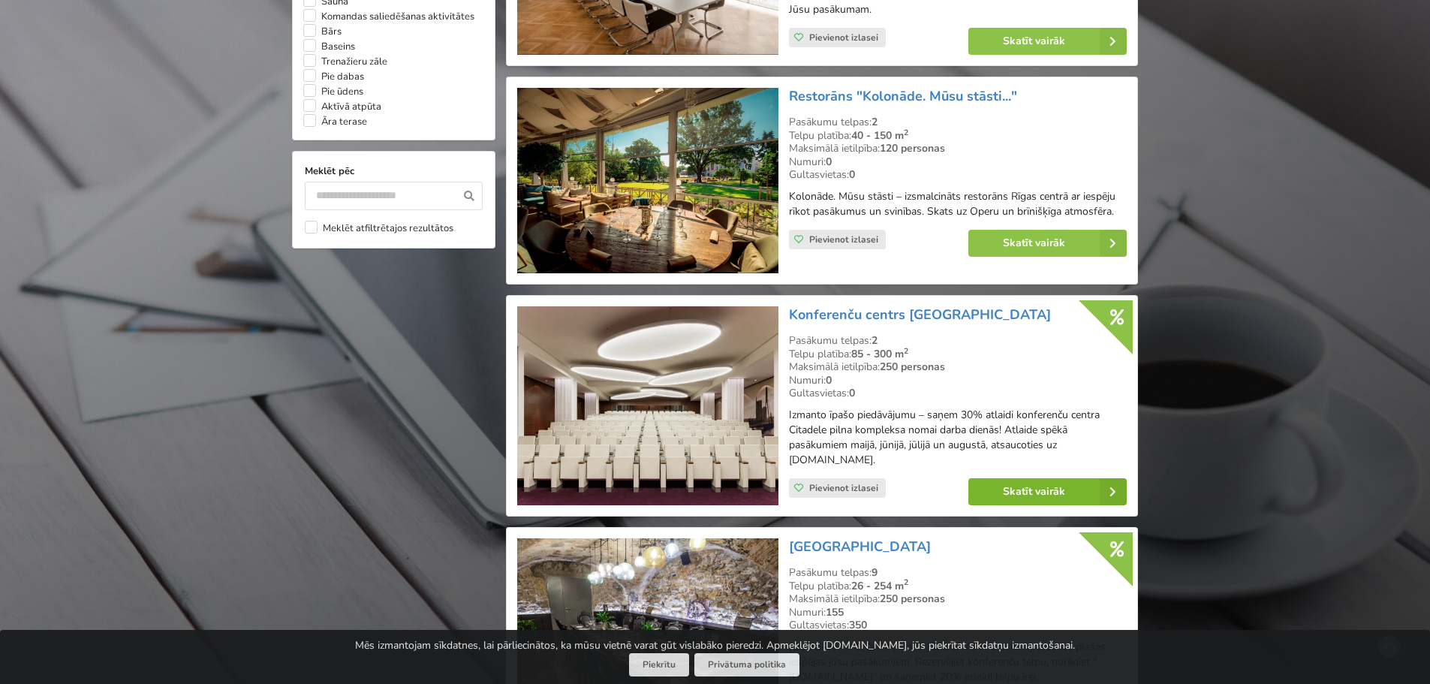
click at [1050, 496] on link "Skatīt vairāk" at bounding box center [1048, 491] width 158 height 27
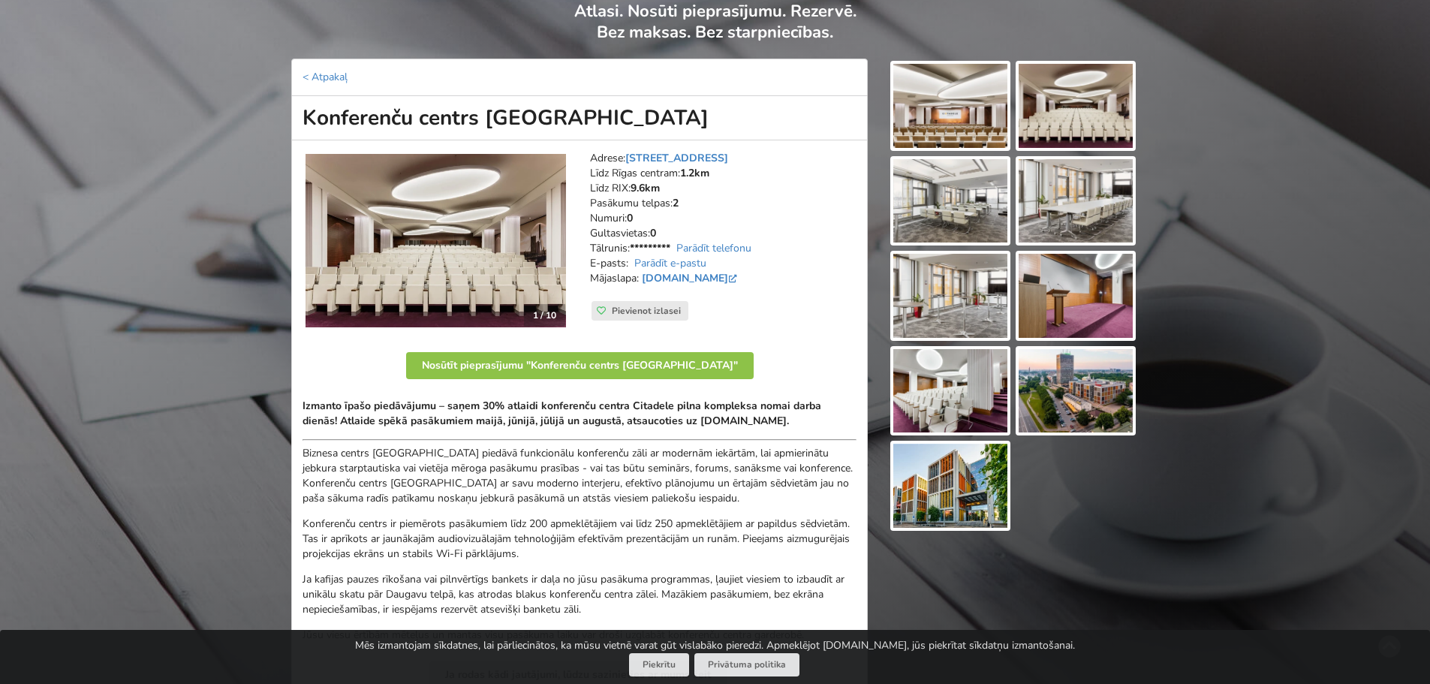
scroll to position [150, 0]
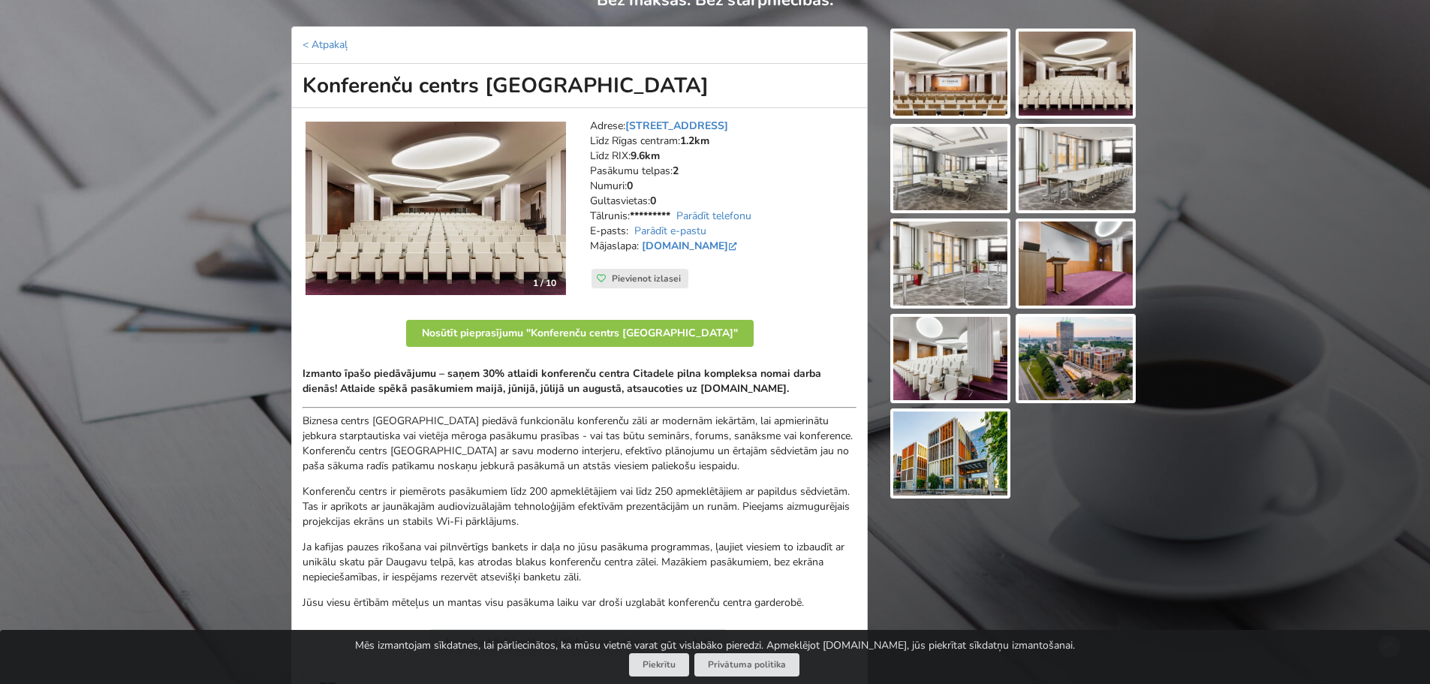
click at [941, 77] on img at bounding box center [950, 74] width 114 height 84
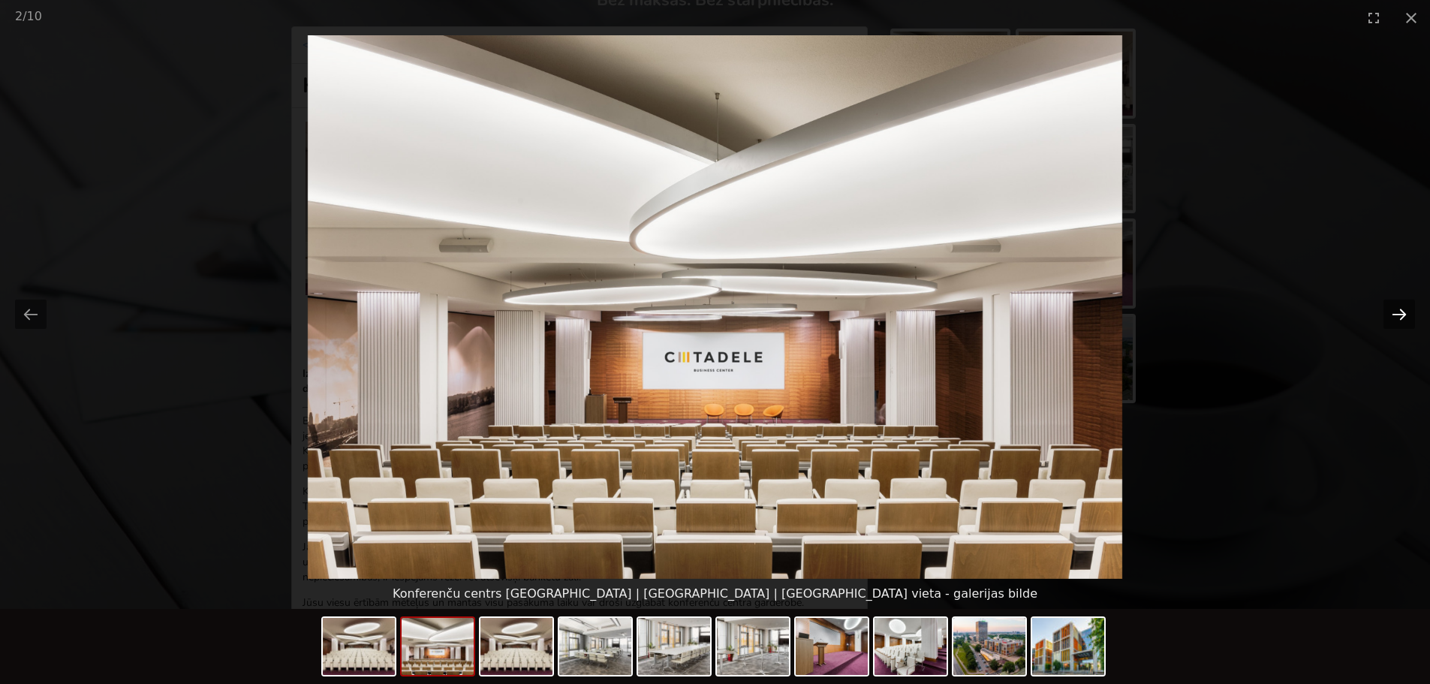
click at [1394, 321] on button "Next slide" at bounding box center [1400, 314] width 32 height 29
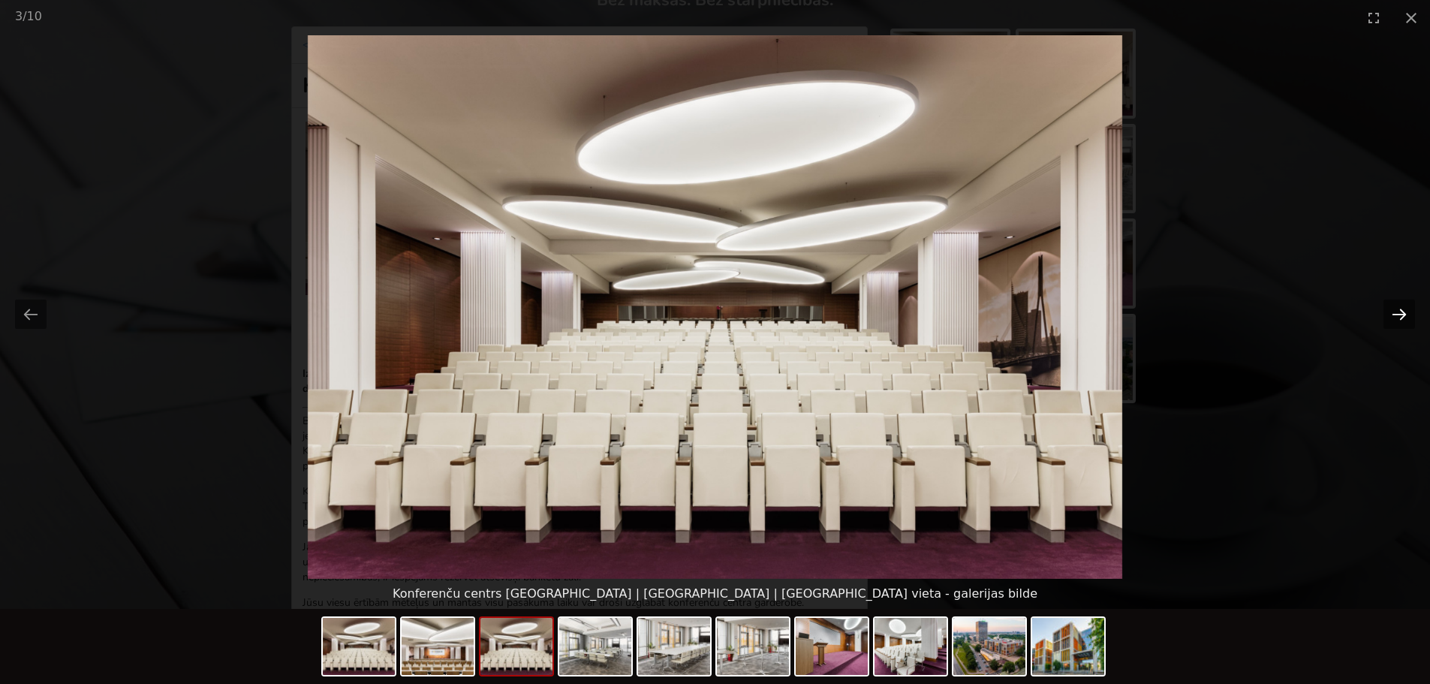
click at [1394, 321] on button "Next slide" at bounding box center [1400, 314] width 32 height 29
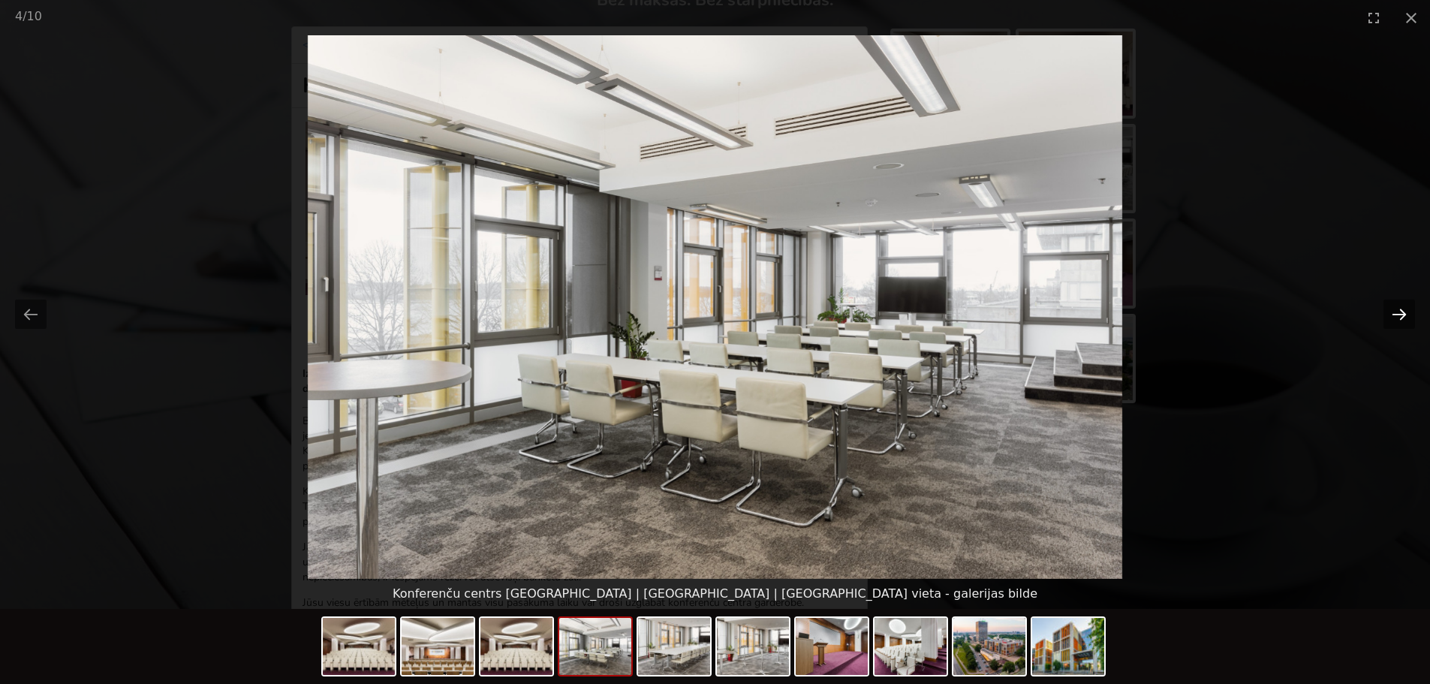
click at [1394, 321] on button "Next slide" at bounding box center [1400, 314] width 32 height 29
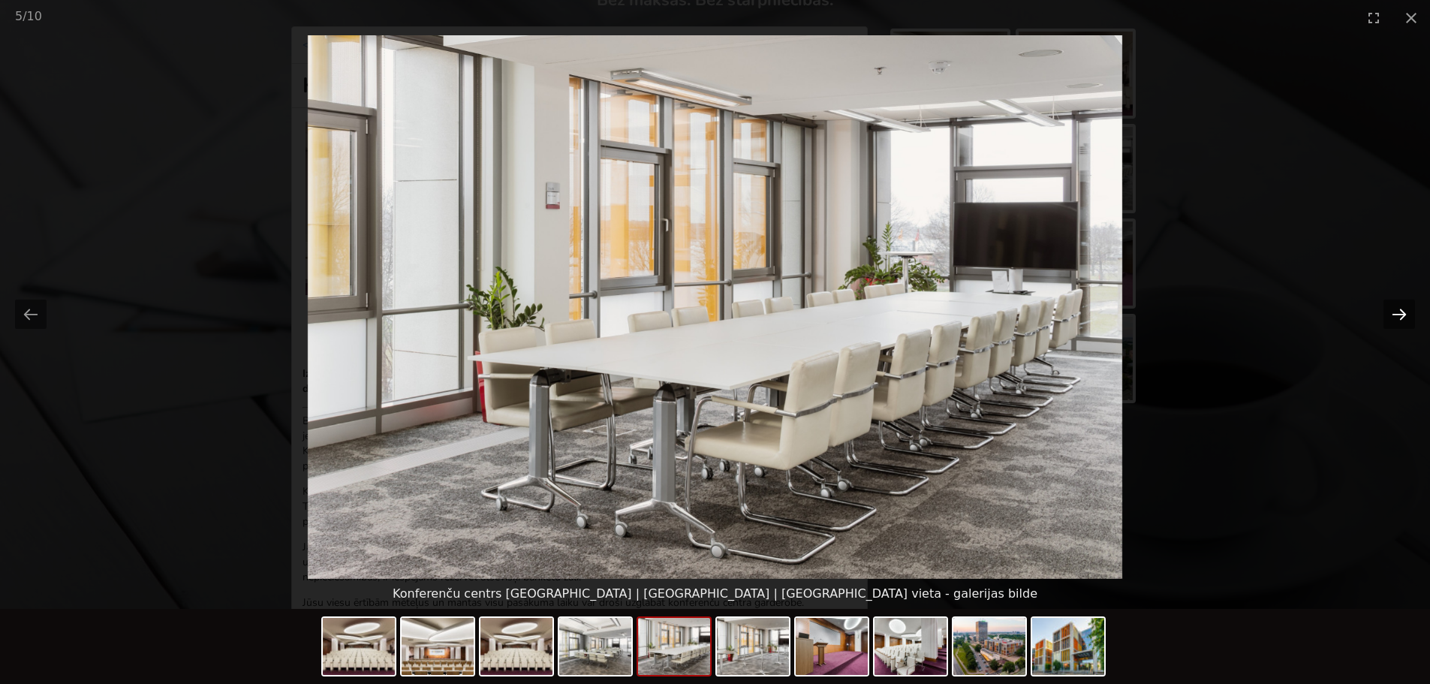
click at [1394, 321] on button "Next slide" at bounding box center [1400, 314] width 32 height 29
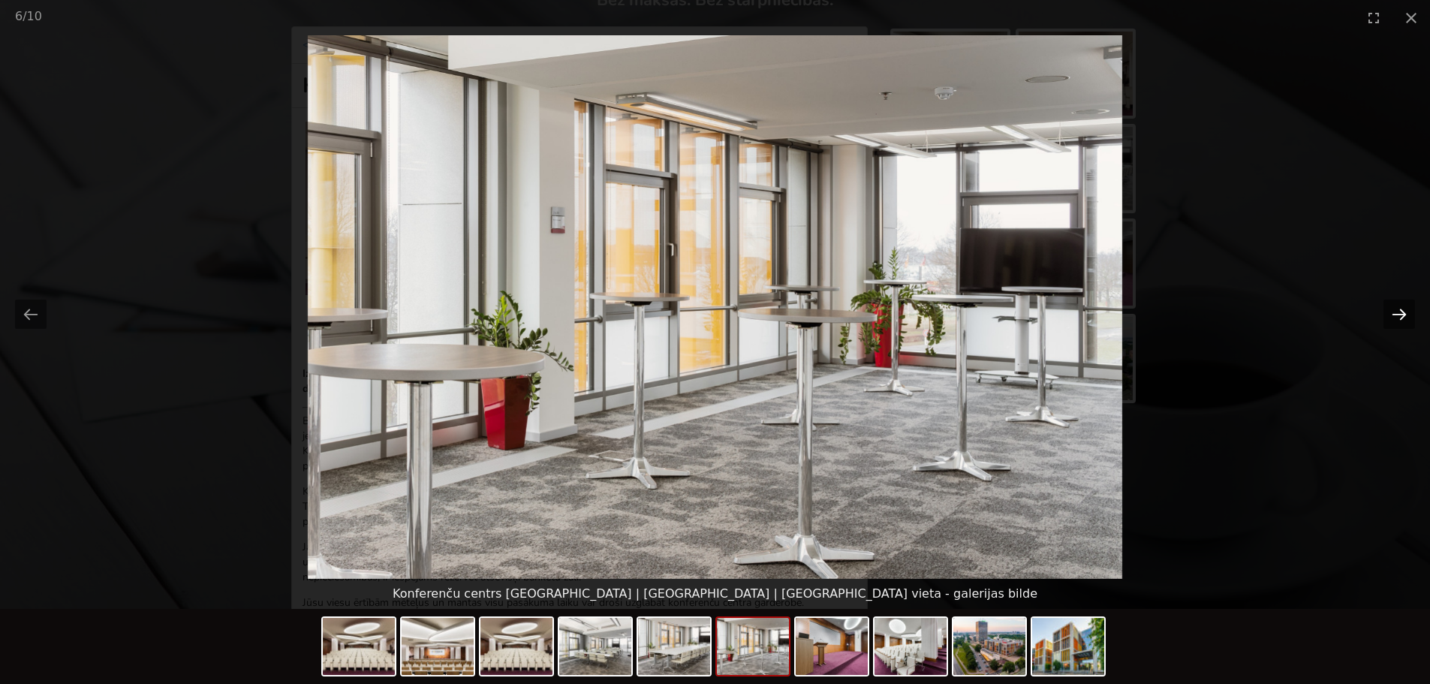
click at [1394, 321] on button "Next slide" at bounding box center [1400, 314] width 32 height 29
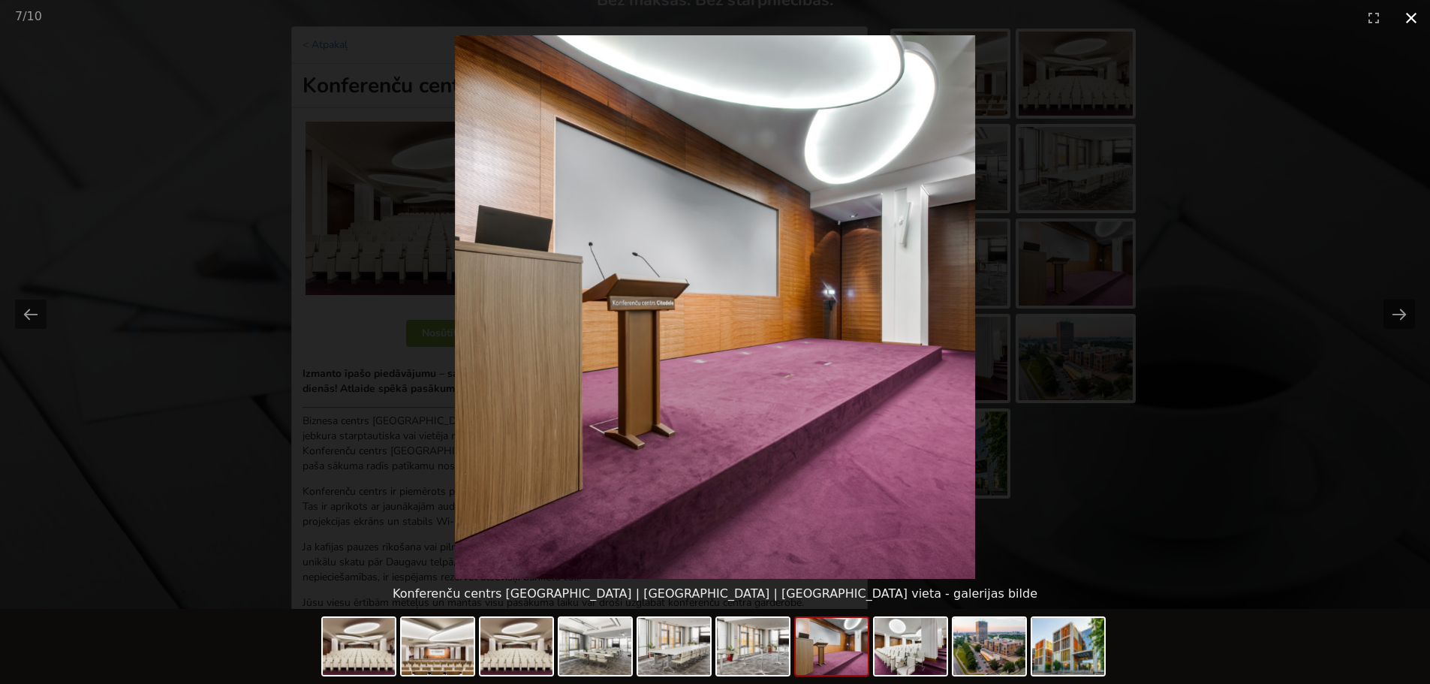
click at [1411, 14] on button "Close gallery" at bounding box center [1412, 17] width 38 height 35
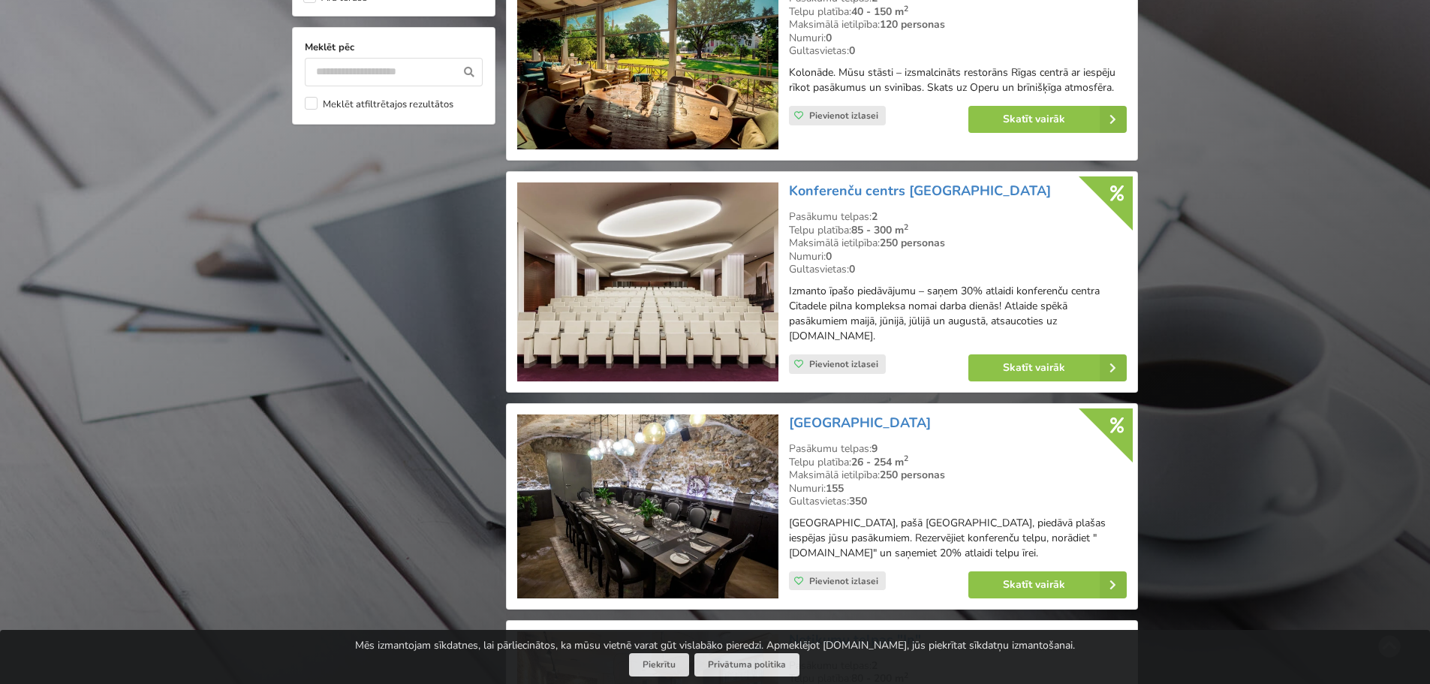
scroll to position [1463, 0]
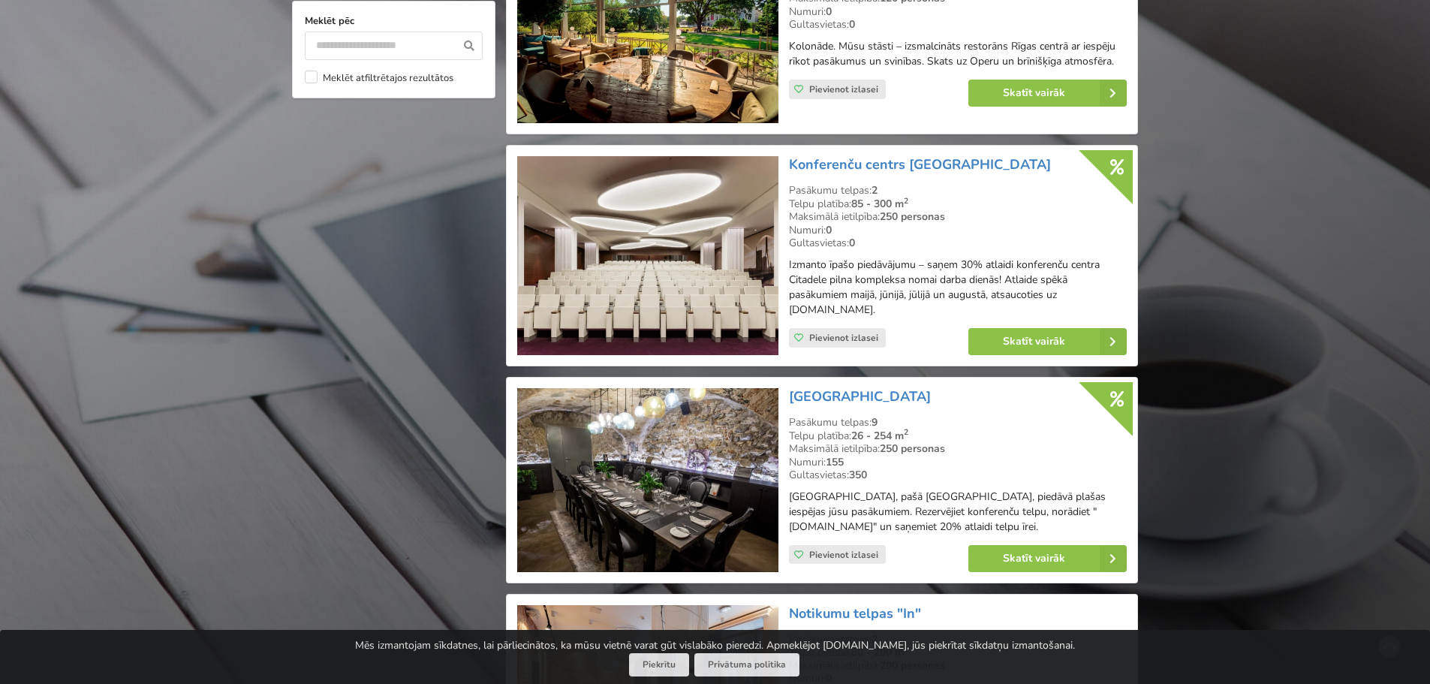
click at [667, 275] on img at bounding box center [647, 255] width 261 height 199
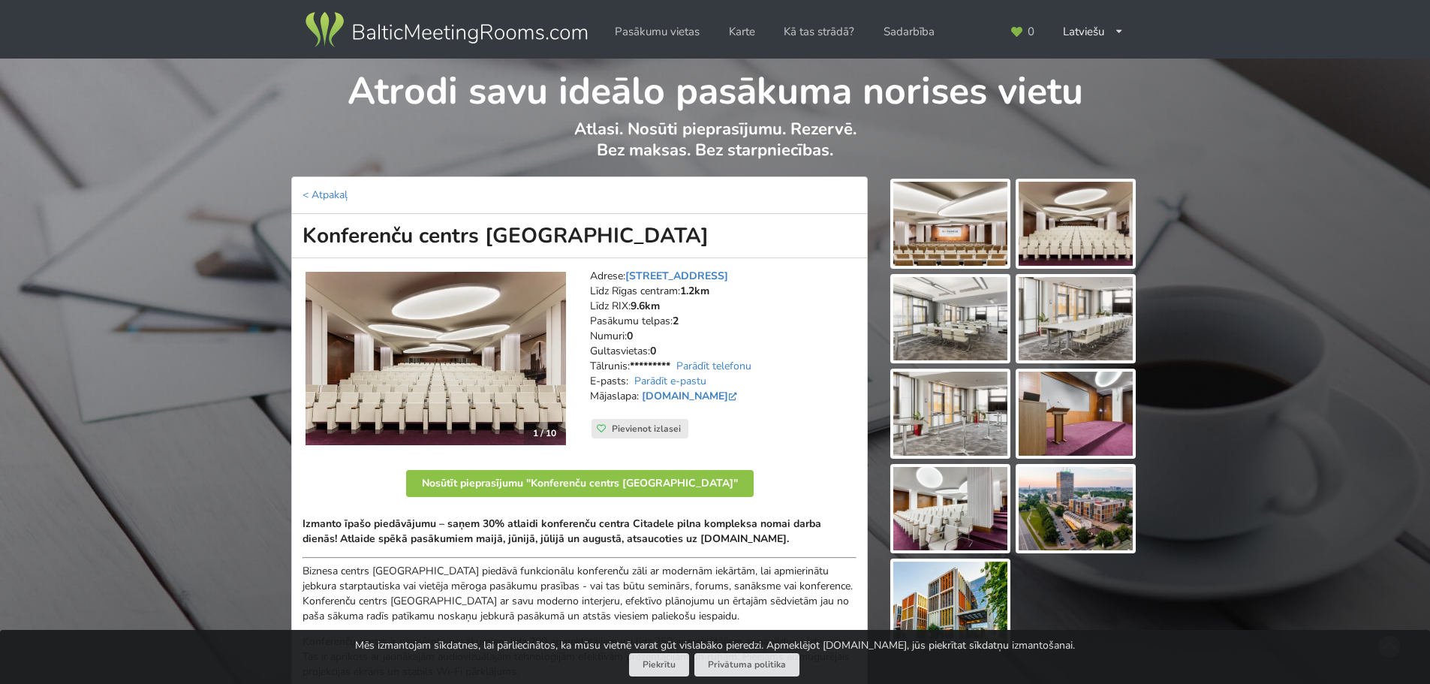
click at [982, 224] on img at bounding box center [950, 224] width 114 height 84
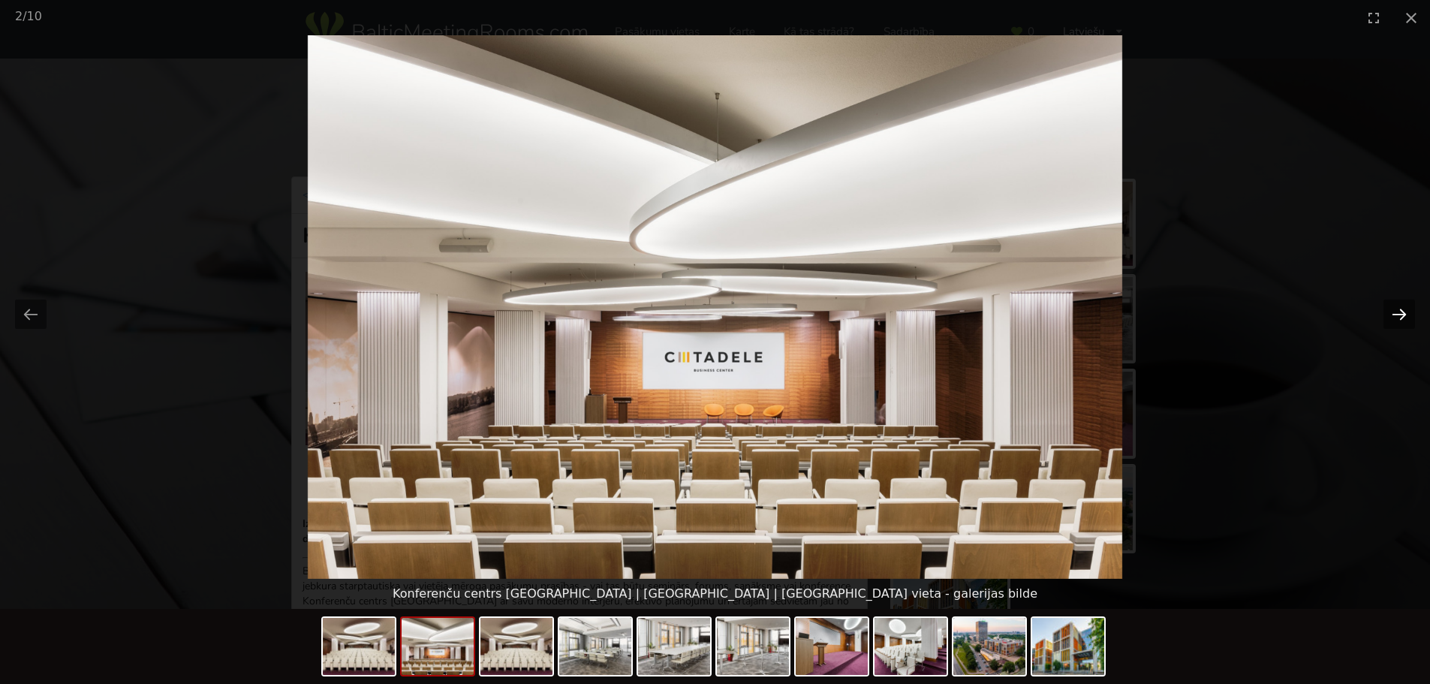
click at [1397, 318] on button "Next slide" at bounding box center [1400, 314] width 32 height 29
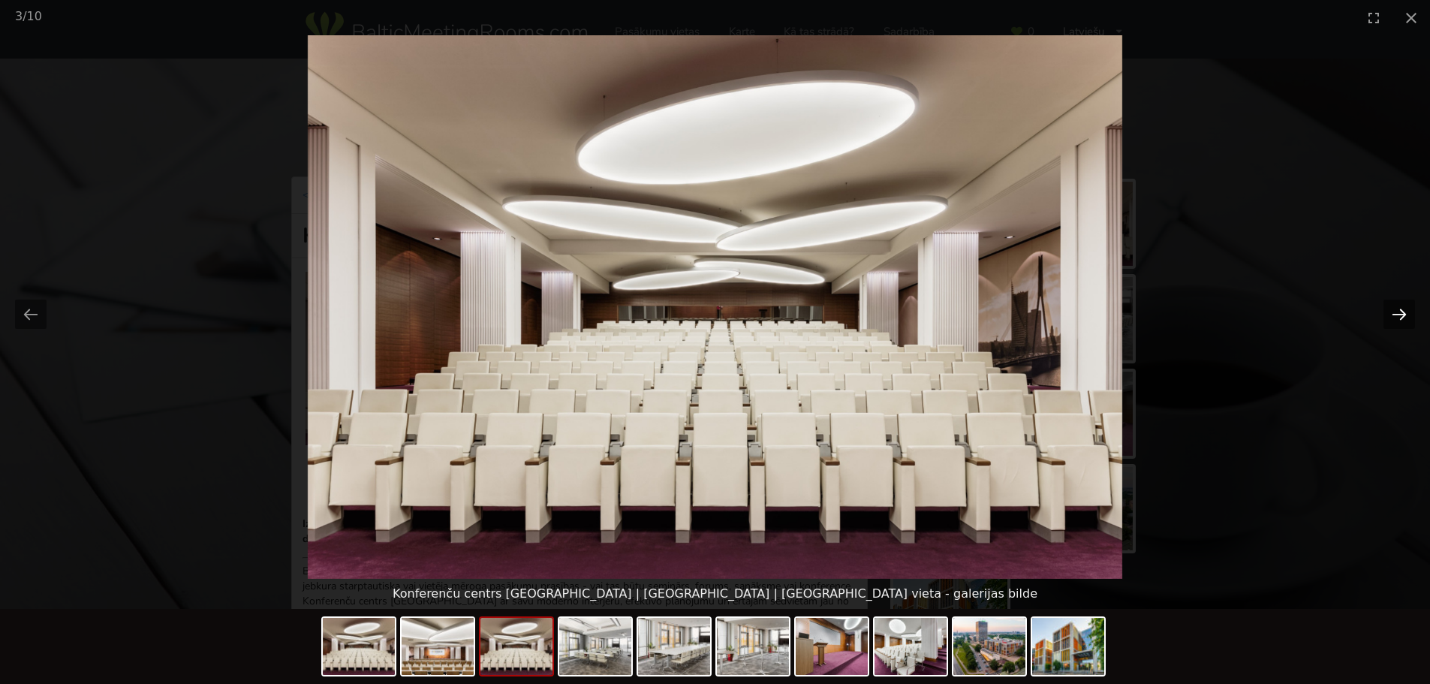
click at [1397, 318] on button "Next slide" at bounding box center [1400, 314] width 32 height 29
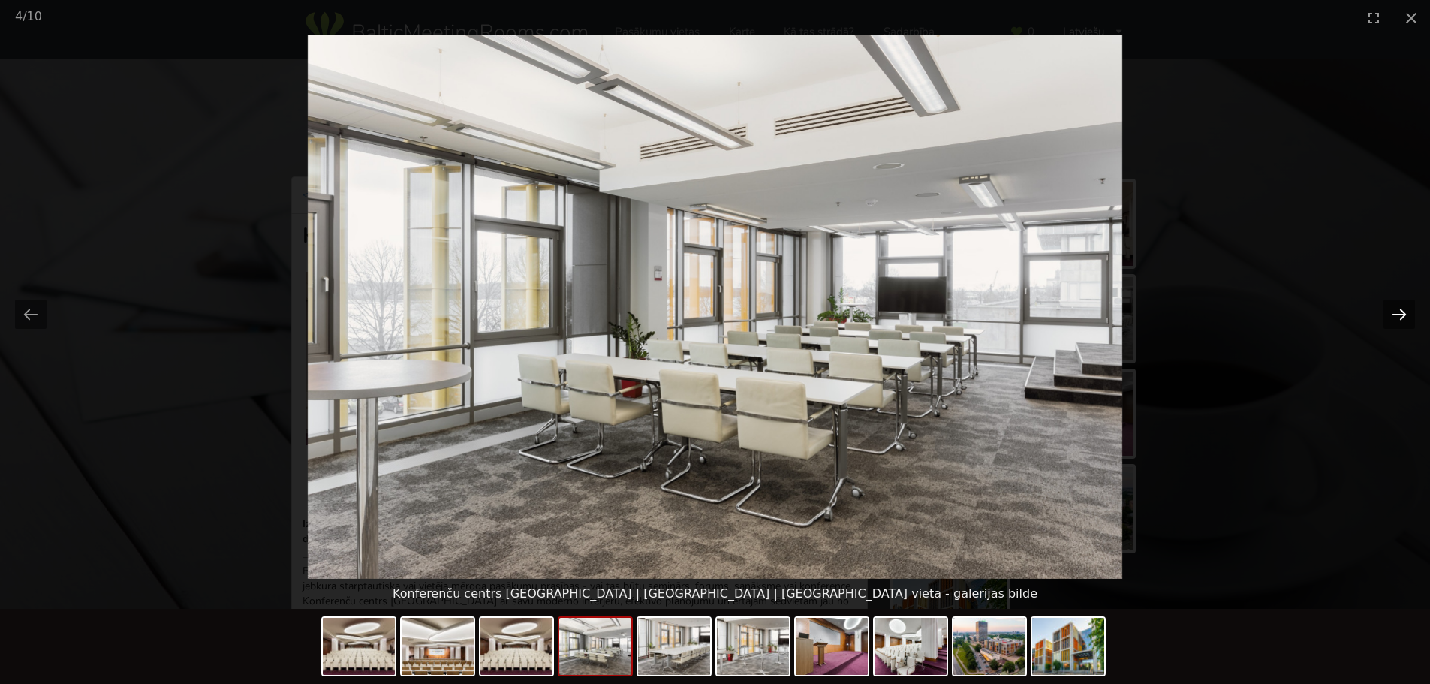
click at [1397, 318] on button "Next slide" at bounding box center [1400, 314] width 32 height 29
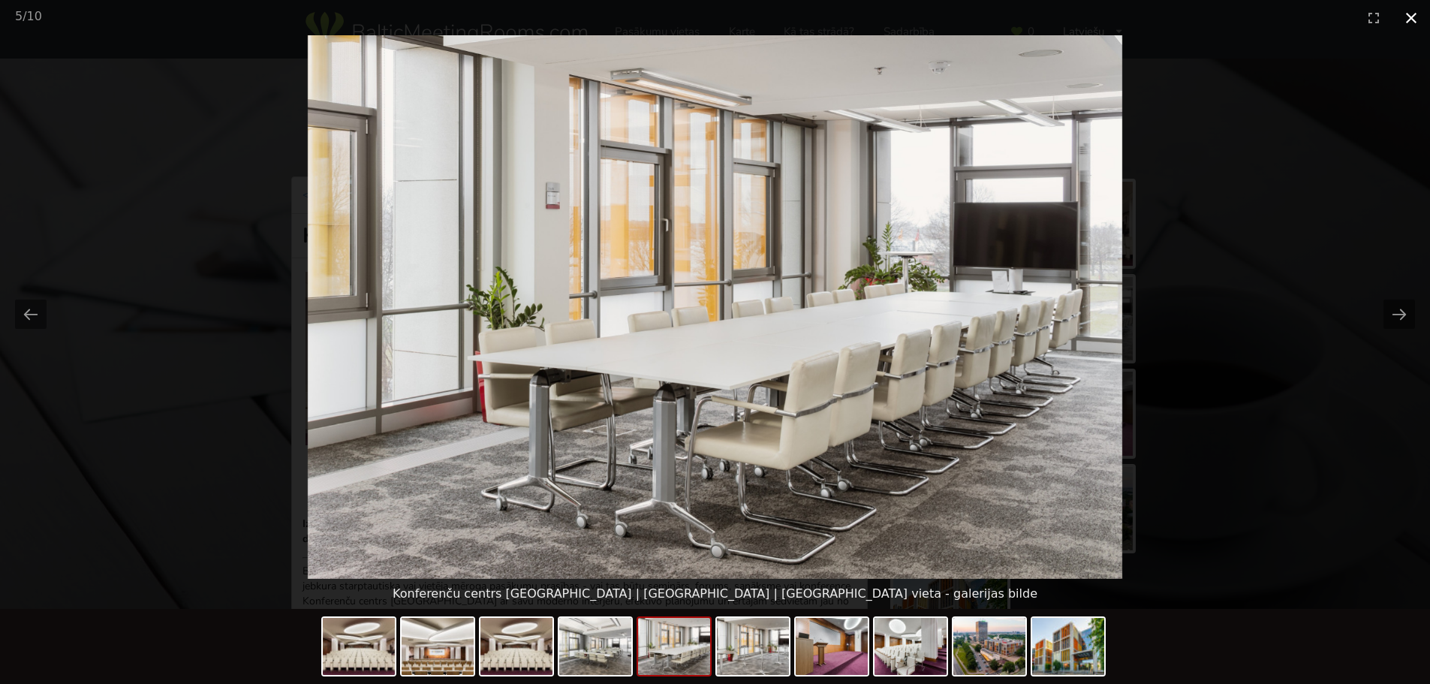
click at [1418, 15] on button "Close gallery" at bounding box center [1412, 17] width 38 height 35
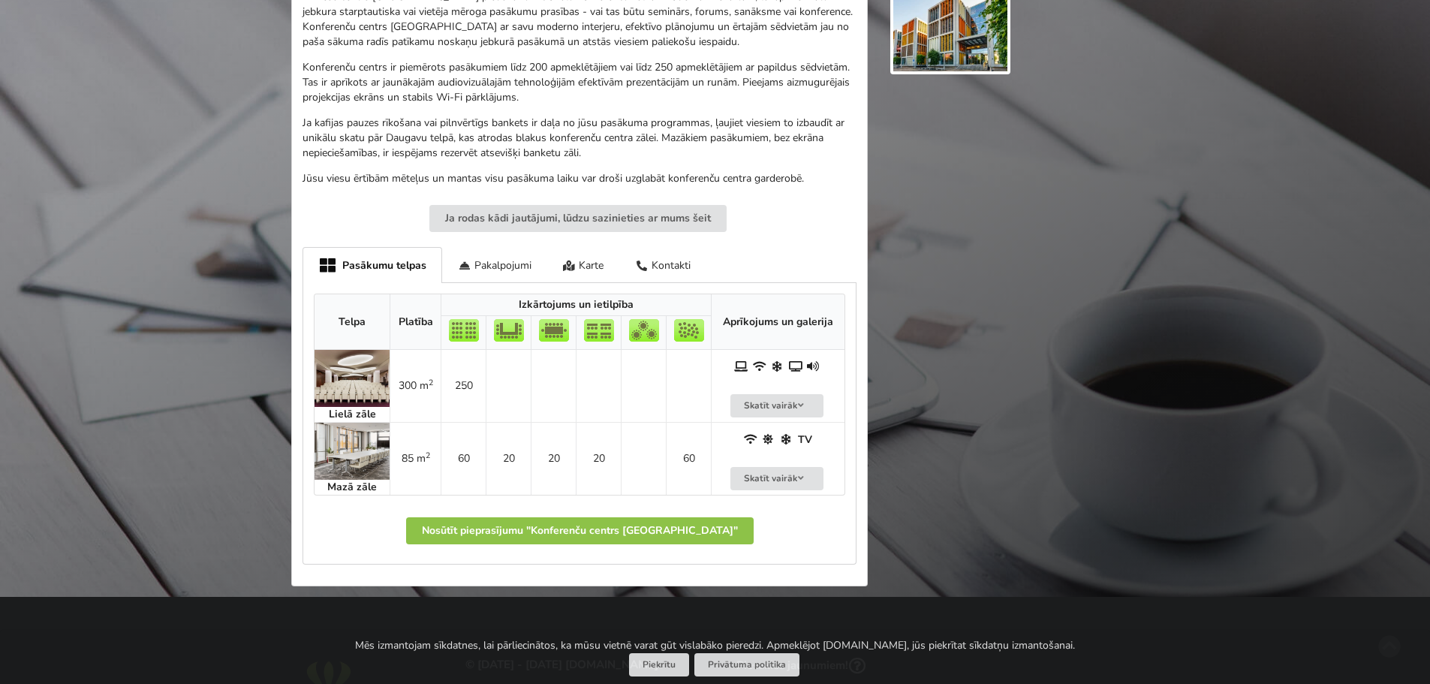
scroll to position [601, 0]
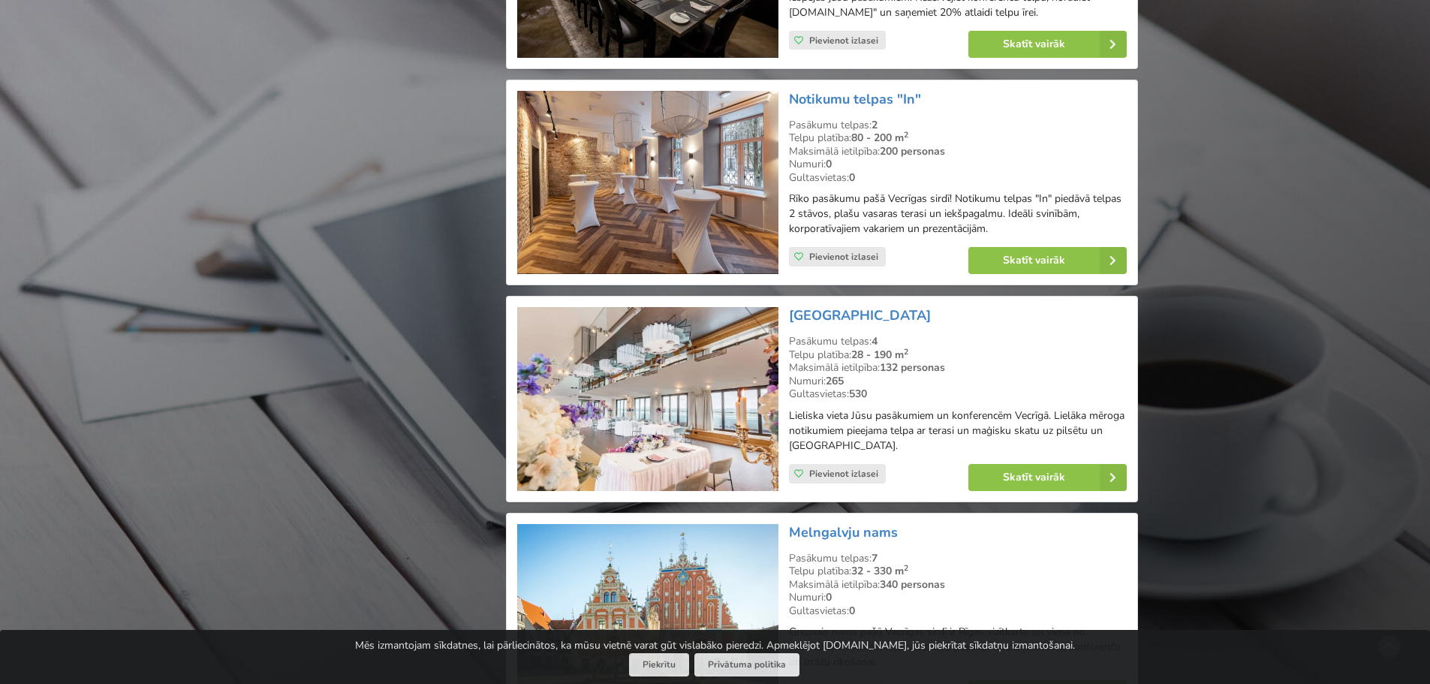
scroll to position [1864, 0]
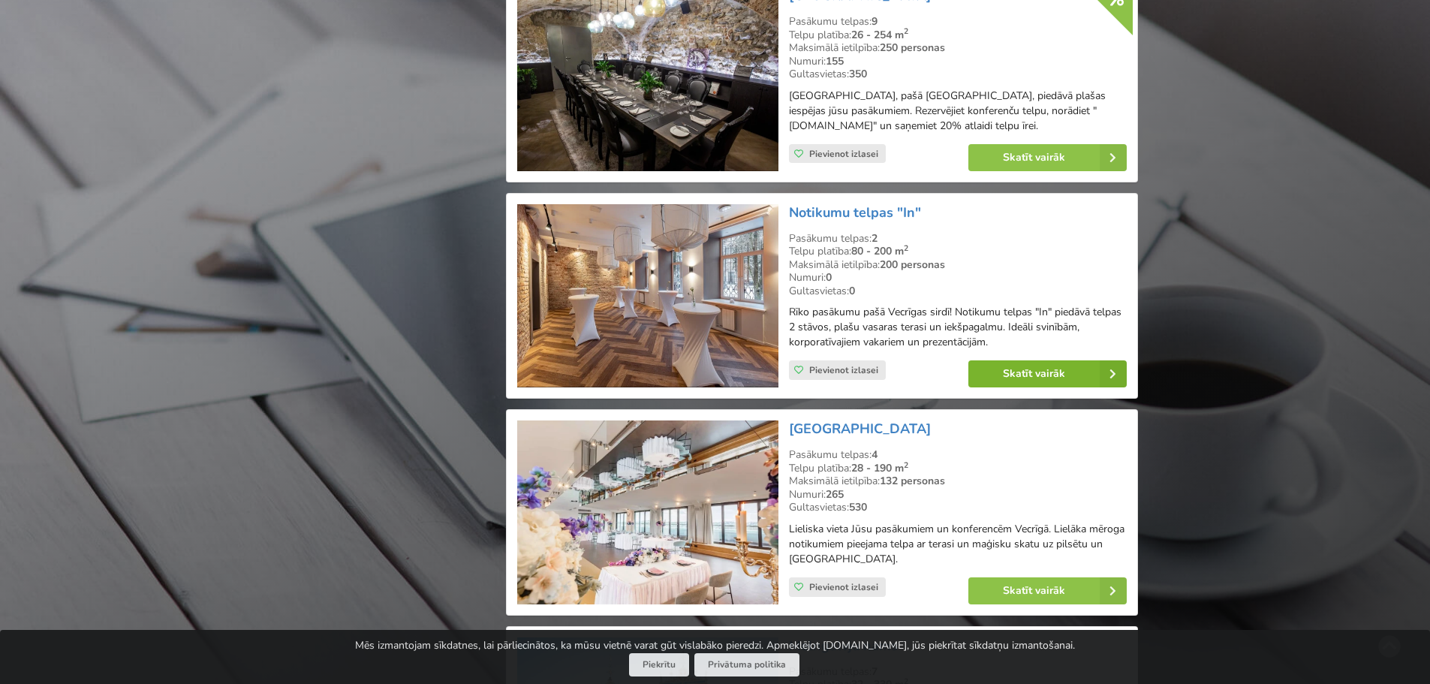
click at [1005, 372] on link "Skatīt vairāk" at bounding box center [1048, 373] width 158 height 27
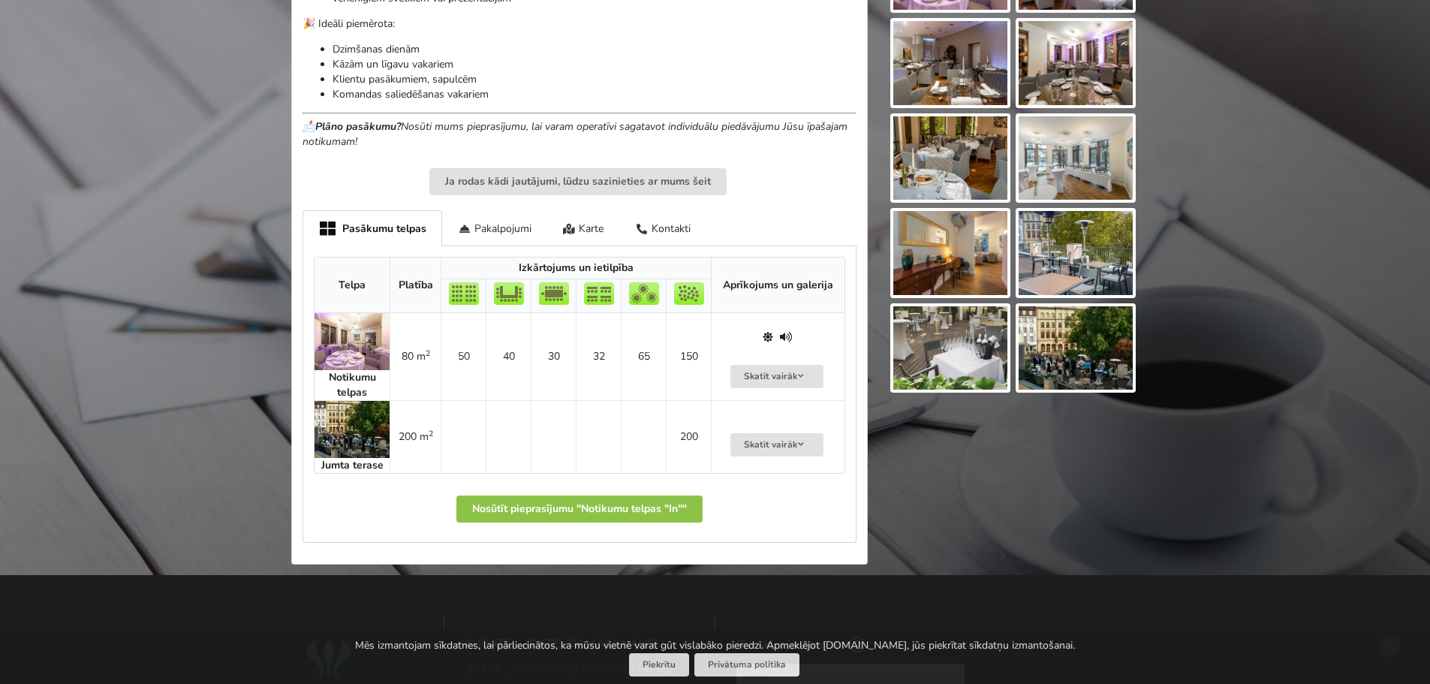
scroll to position [751, 0]
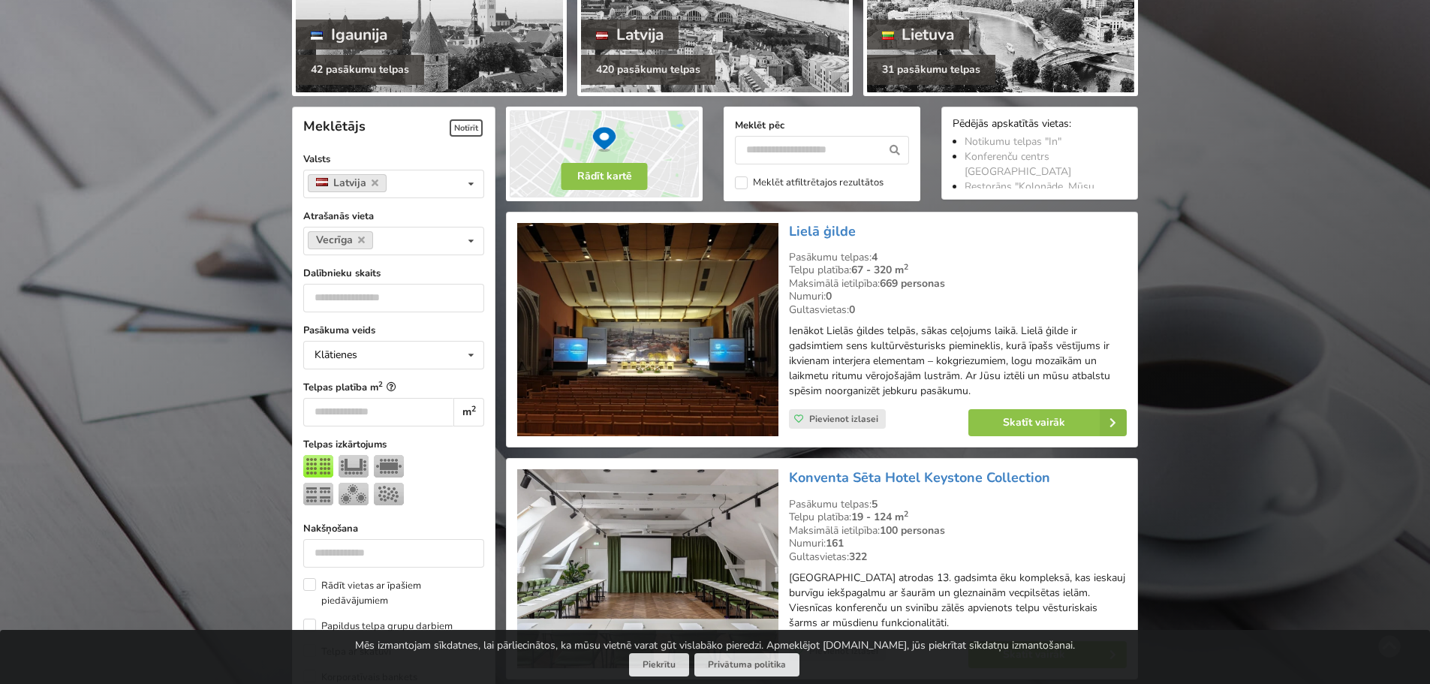
scroll to position [212, 0]
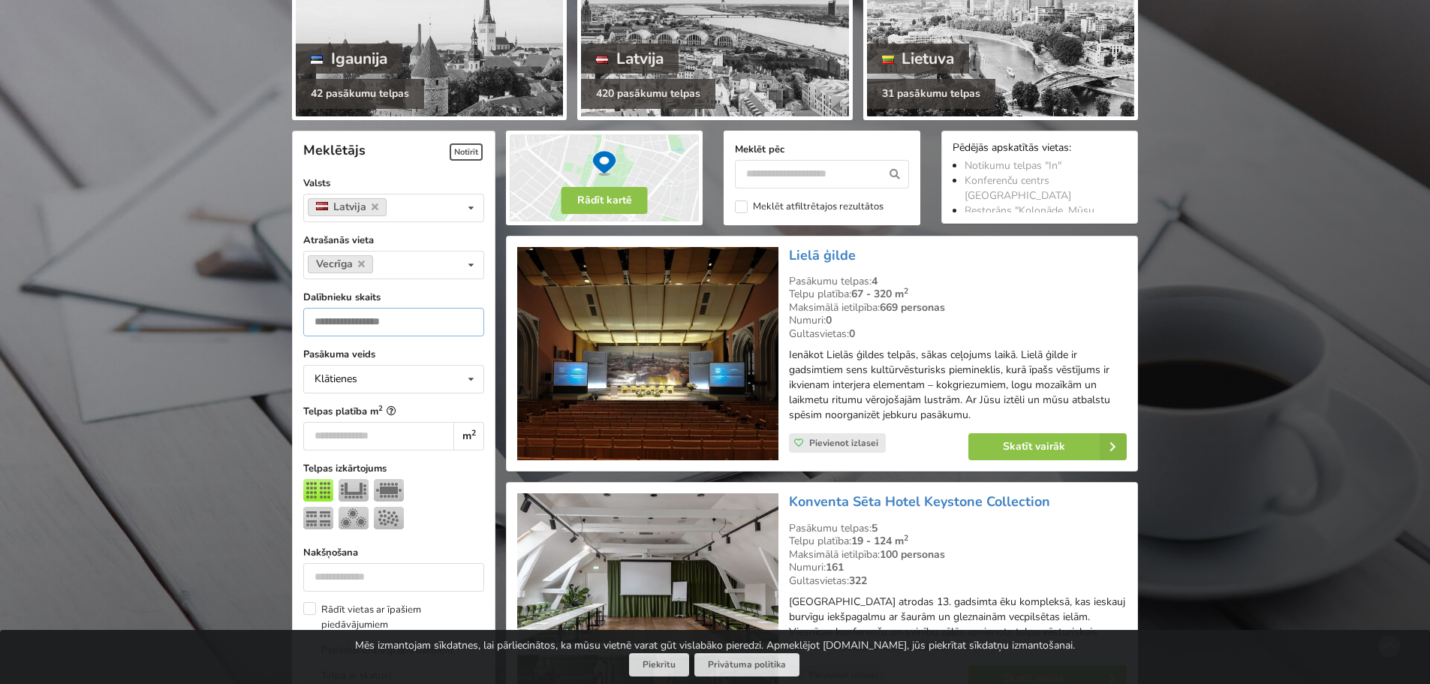
click at [342, 318] on input "**" at bounding box center [393, 322] width 181 height 29
drag, startPoint x: 342, startPoint y: 318, endPoint x: 313, endPoint y: 318, distance: 28.5
click at [313, 318] on input "**" at bounding box center [393, 322] width 181 height 29
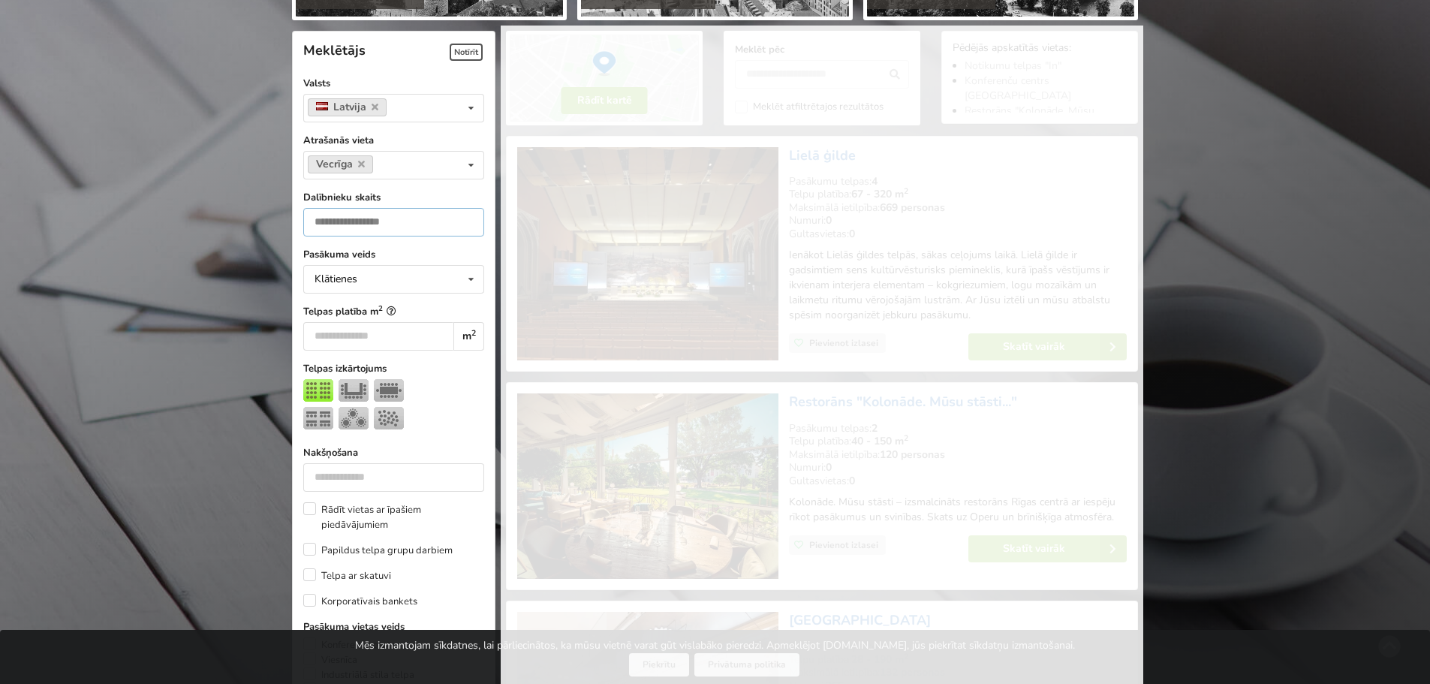
scroll to position [337, 0]
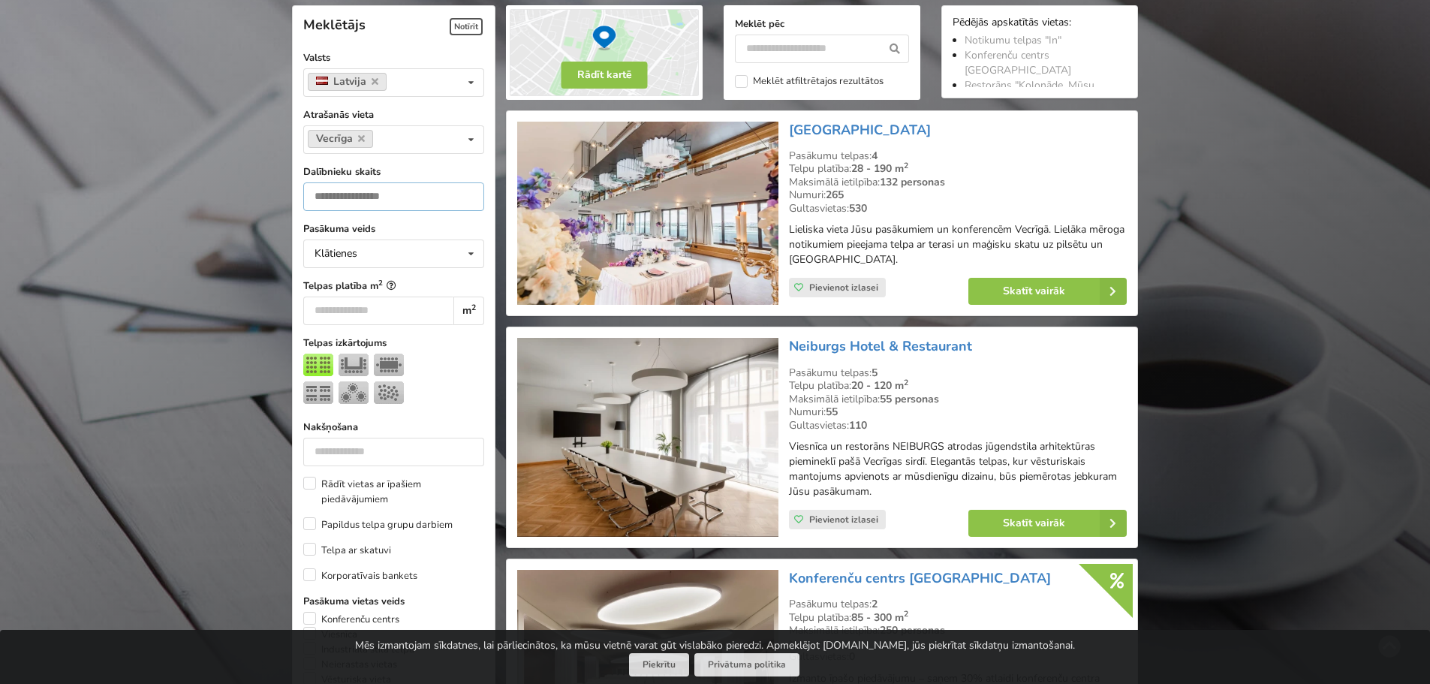
type input "**"
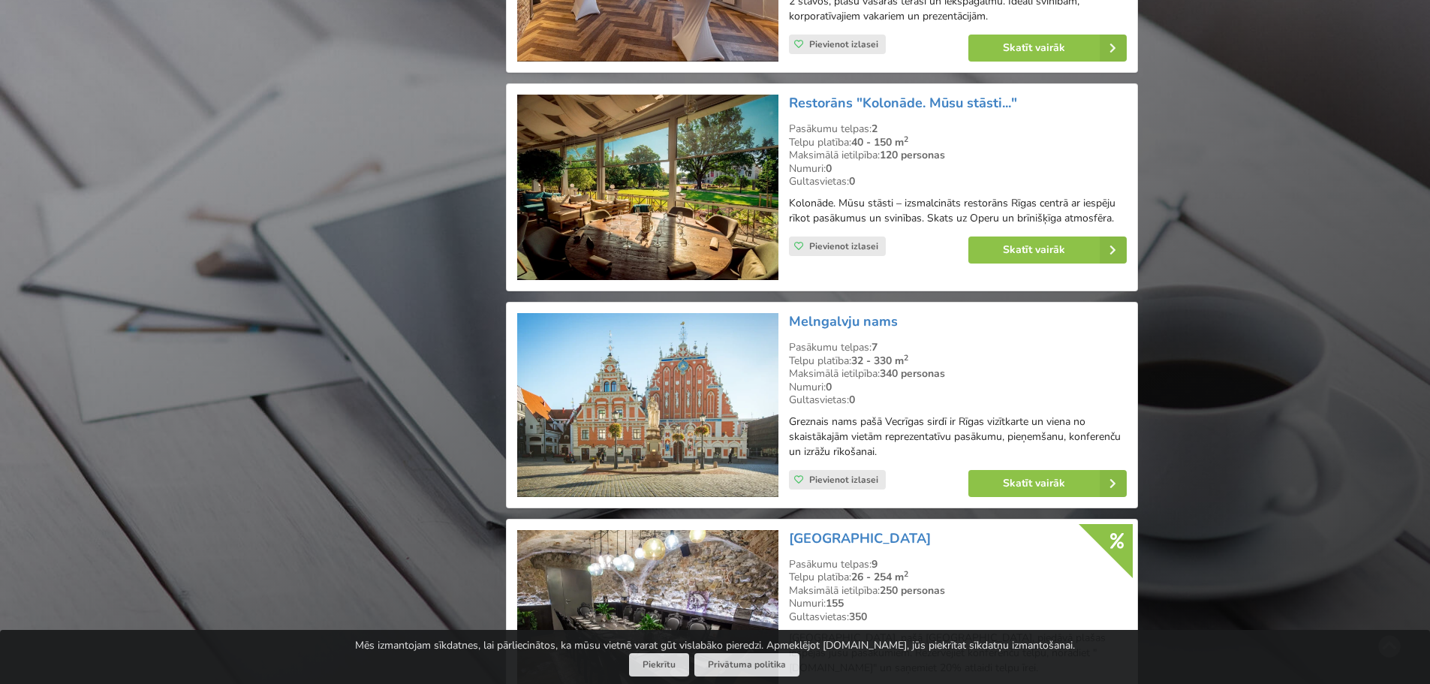
scroll to position [1989, 0]
